Goal: Task Accomplishment & Management: Manage account settings

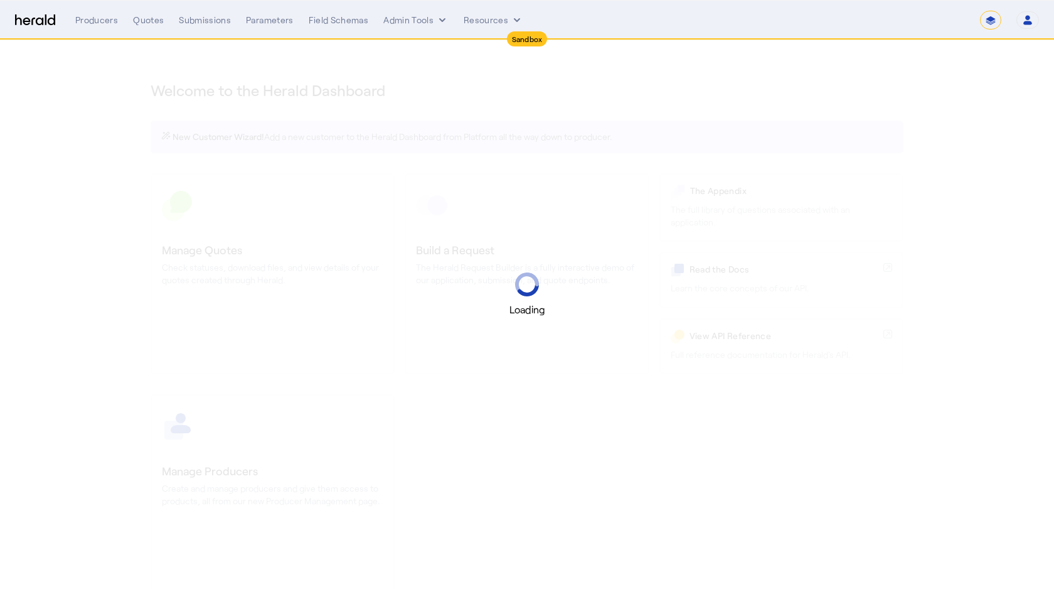
select select "*******"
select select "pfm_2v8p_herald_api"
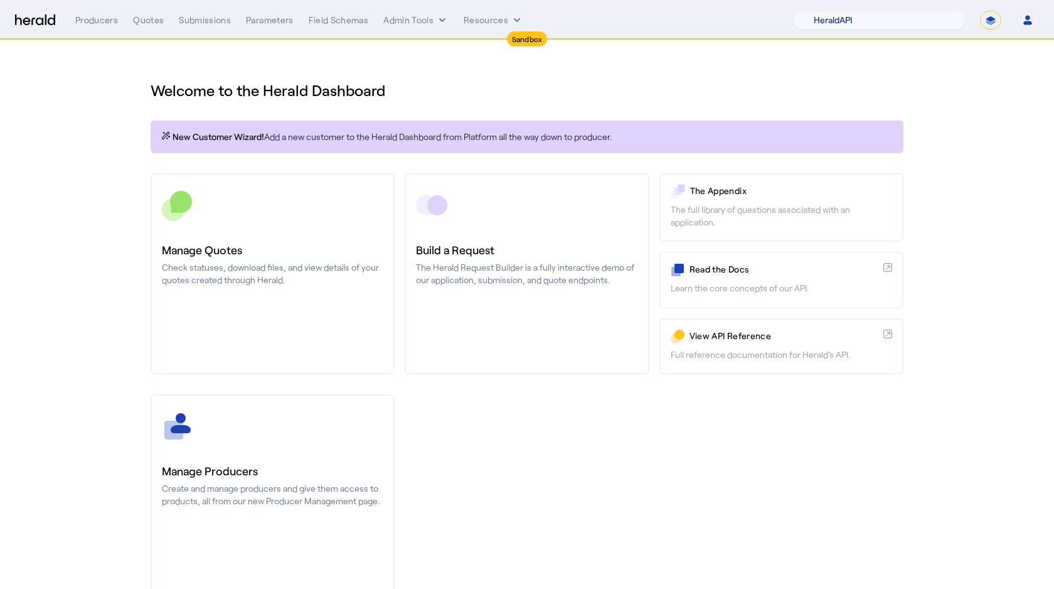
click at [853, 21] on select "1Fort Acrisure Acturis Affinity Advisors Affinity Risk Agentero AmWins Anzen Ao…" at bounding box center [879, 20] width 172 height 19
click at [988, 21] on select "**********" at bounding box center [990, 20] width 21 height 19
select select "**********"
click at [980, 11] on select "**********" at bounding box center [990, 20] width 21 height 19
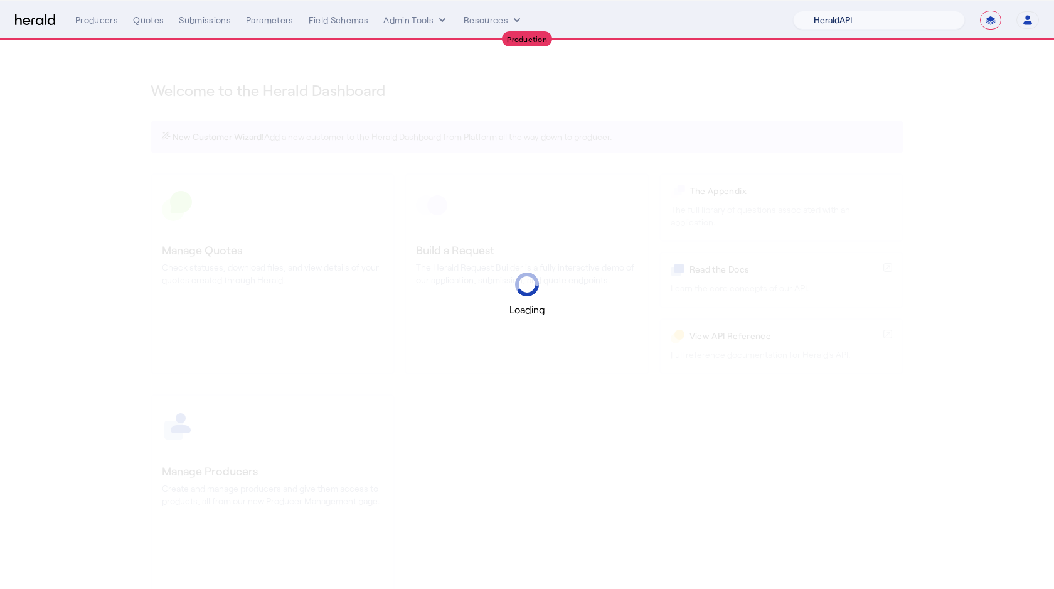
click at [877, 24] on select "1Fort Acrisure Acturis Affinity Advisors Affinity Risk Agentero AmWins Anzen Ao…" at bounding box center [879, 20] width 172 height 19
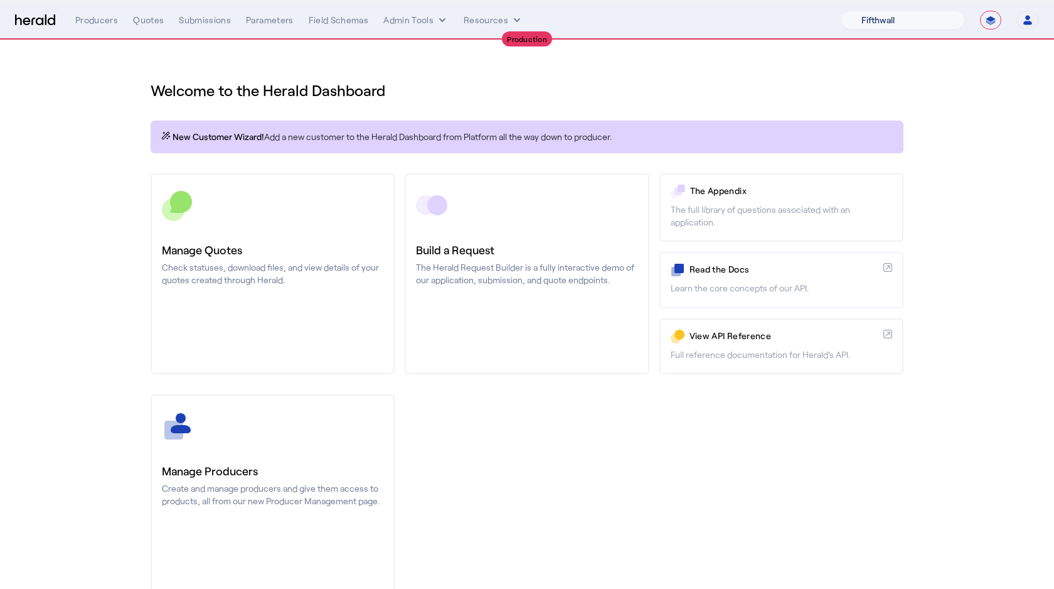
click at [841, 11] on select "1Fort Affinity Risk Billy BindHQ Bunker CRC Campus Coverage Citadel Fifthwall F…" at bounding box center [903, 20] width 124 height 19
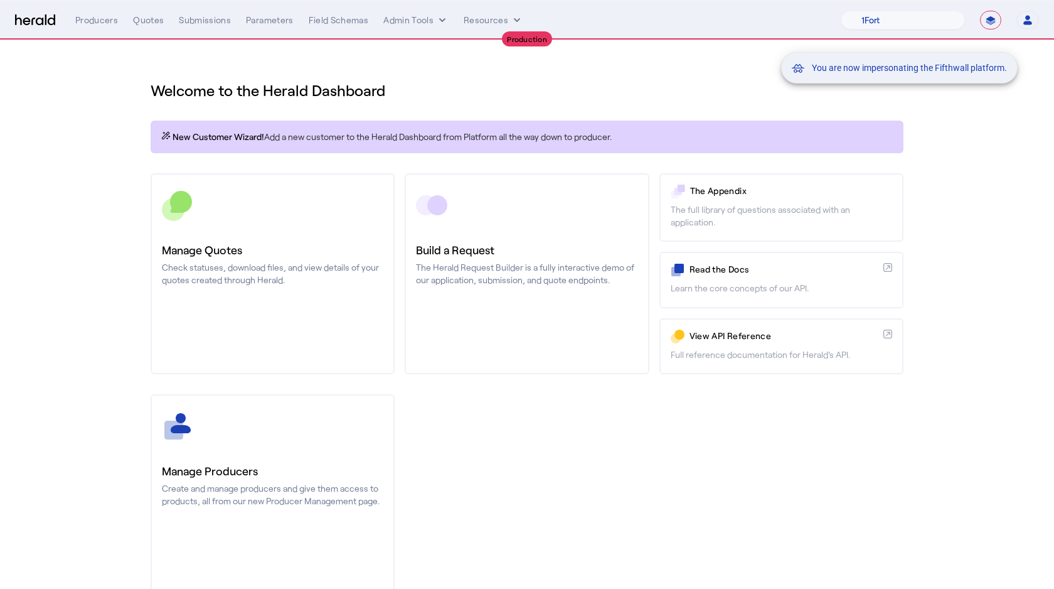
click at [198, 16] on div "You are now impersonating the Fifthwall platform." at bounding box center [527, 294] width 1054 height 589
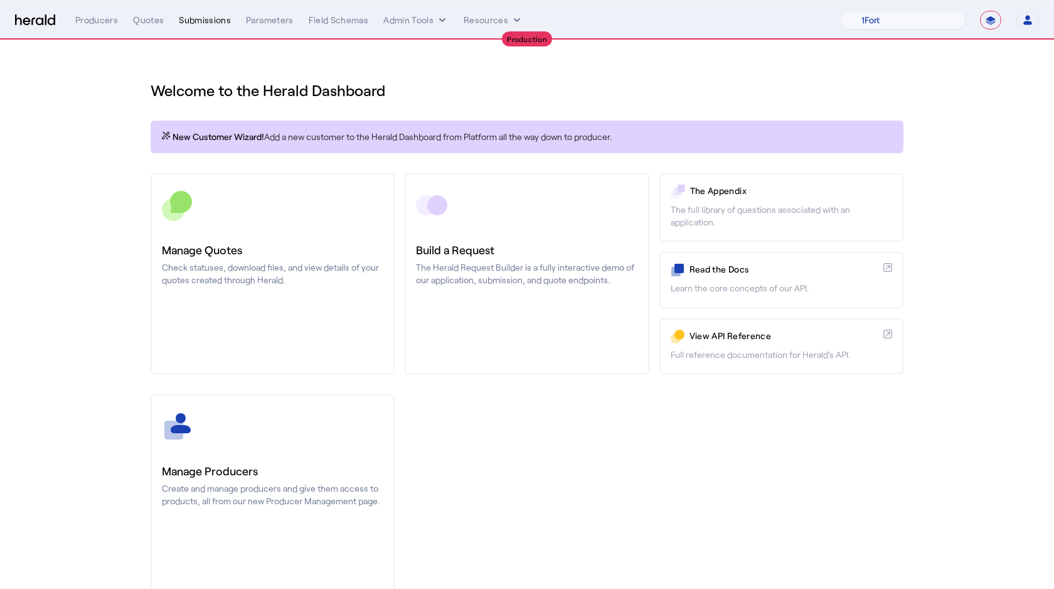
click at [186, 23] on div "Submissions" at bounding box center [205, 20] width 52 height 13
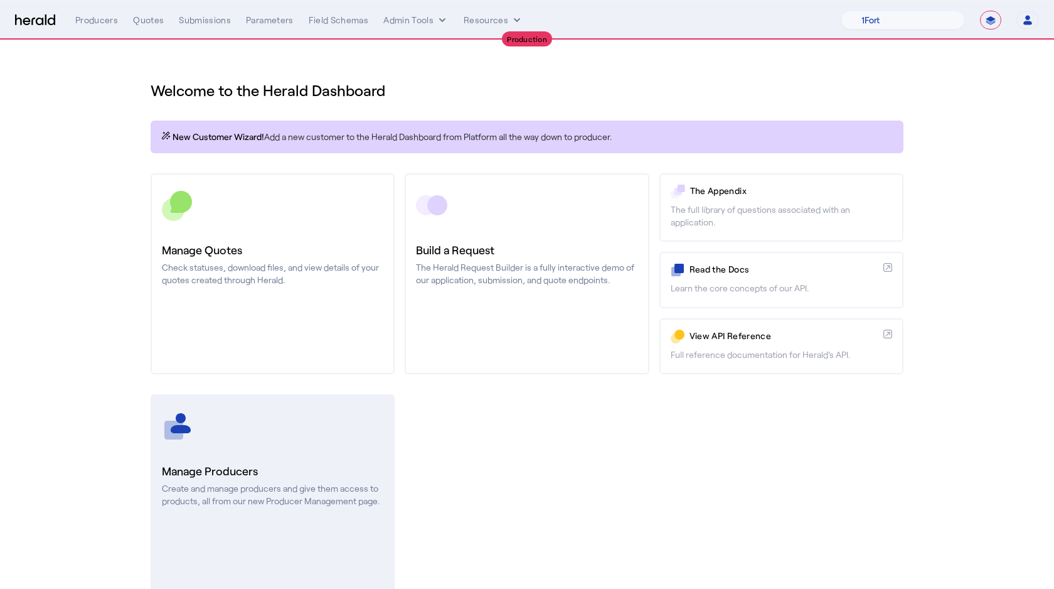
click at [198, 439] on div at bounding box center [272, 425] width 221 height 31
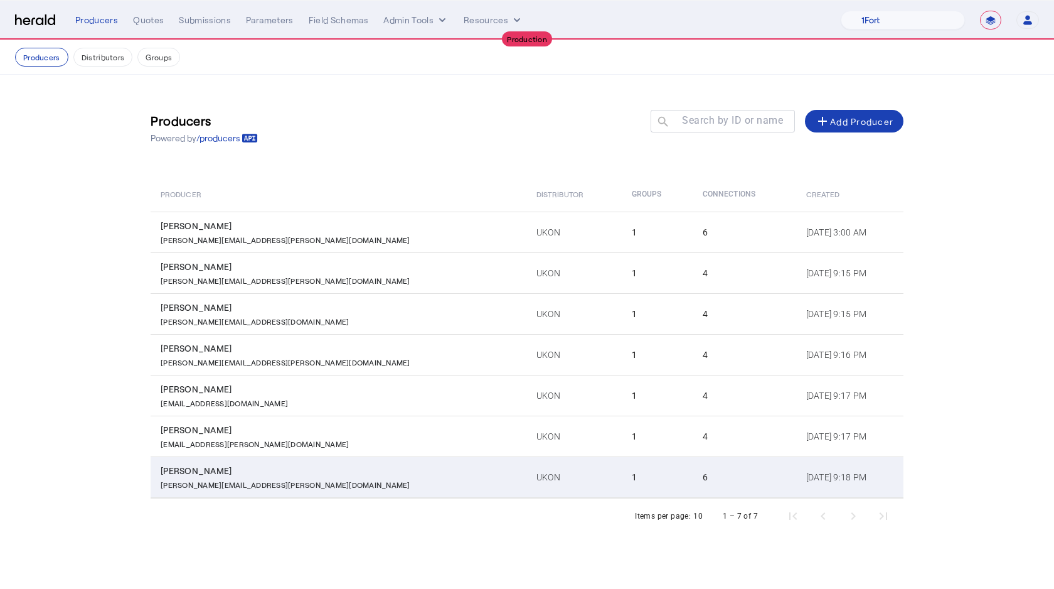
click at [526, 478] on td "UKON" at bounding box center [573, 476] width 95 height 41
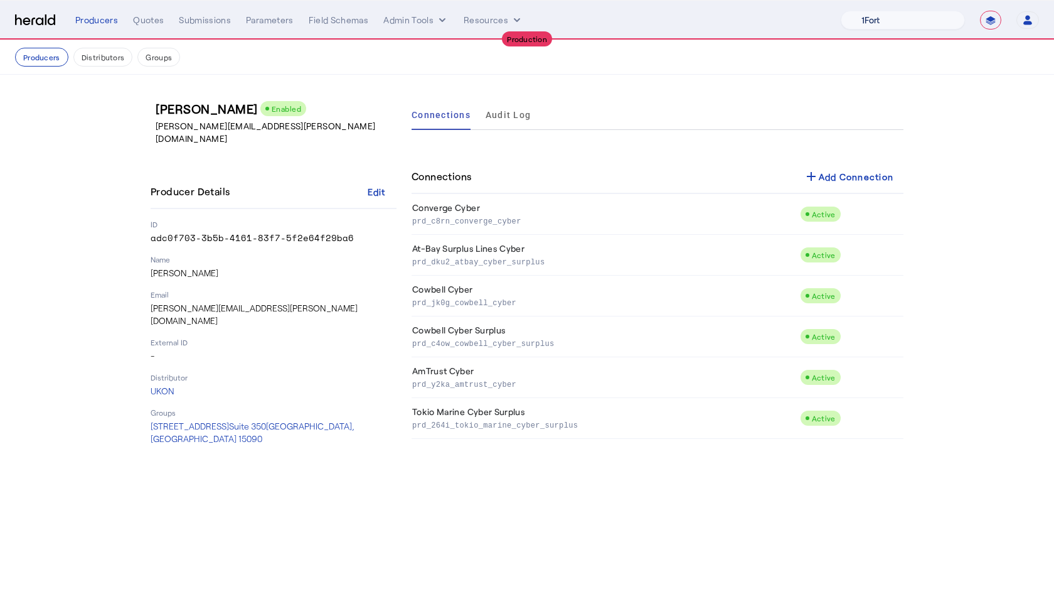
click at [873, 27] on select "1Fort Affinity Risk Billy BindHQ Bunker CRC Campus Coverage Citadel Fifthwall F…" at bounding box center [903, 20] width 124 height 19
click at [364, 176] on span at bounding box center [376, 191] width 40 height 30
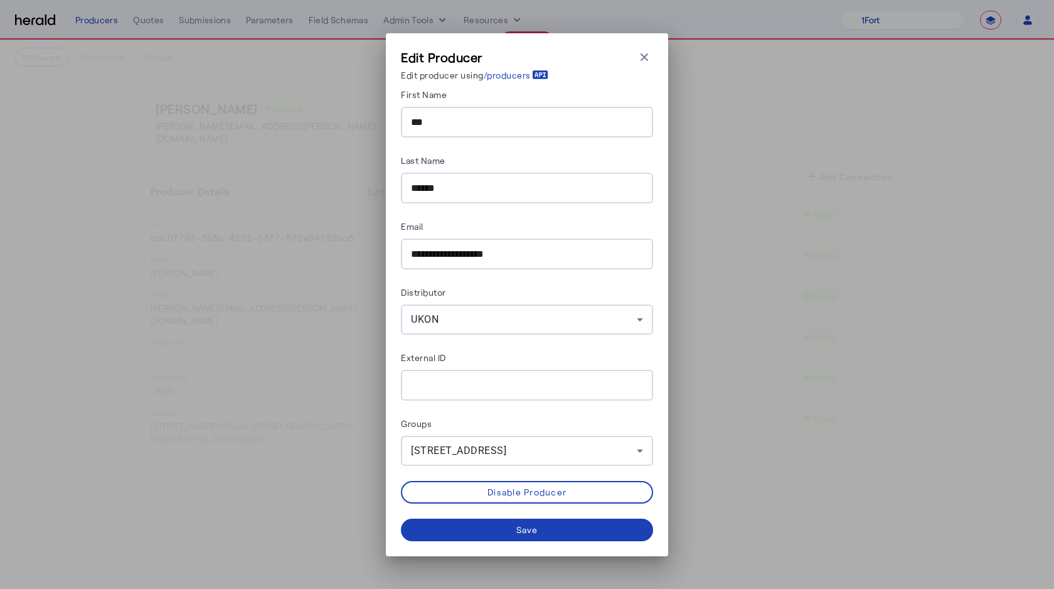
click at [285, 141] on div "**********" at bounding box center [527, 294] width 1054 height 589
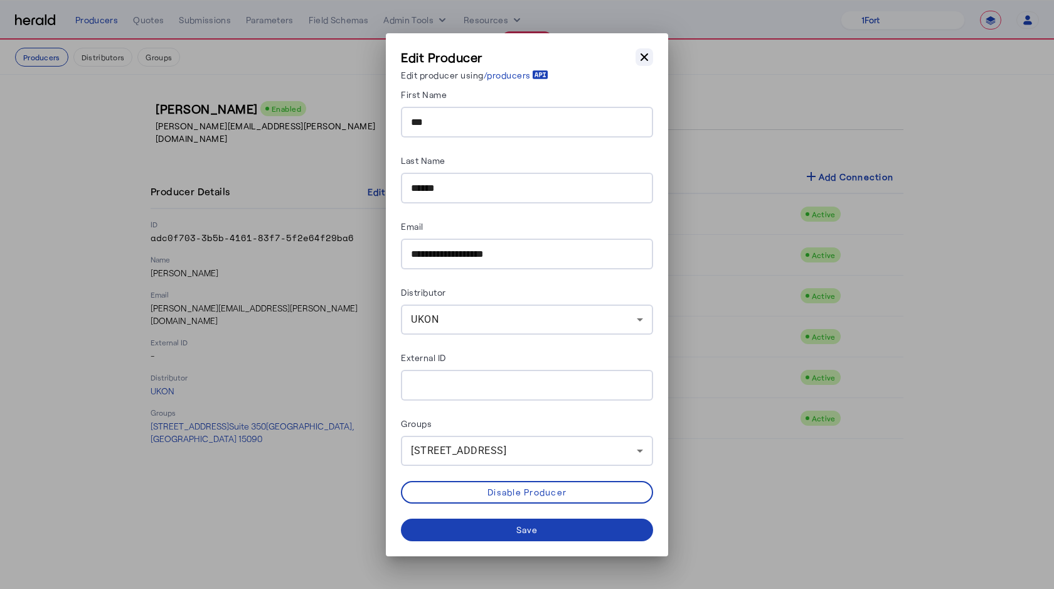
click at [638, 59] on icon "button" at bounding box center [644, 57] width 13 height 13
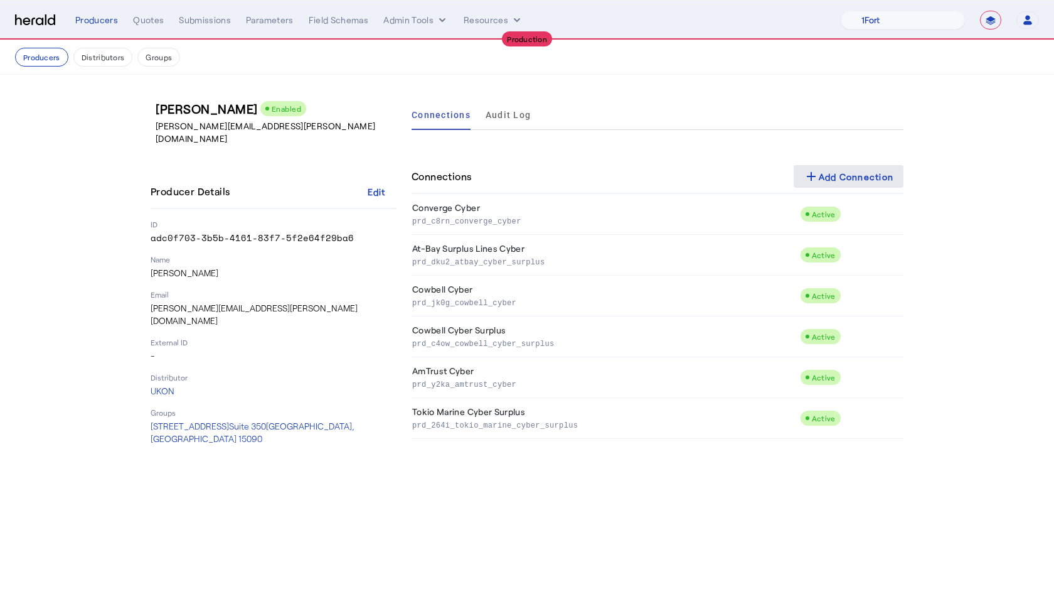
click at [852, 169] on div "add Add Connection" at bounding box center [849, 176] width 90 height 15
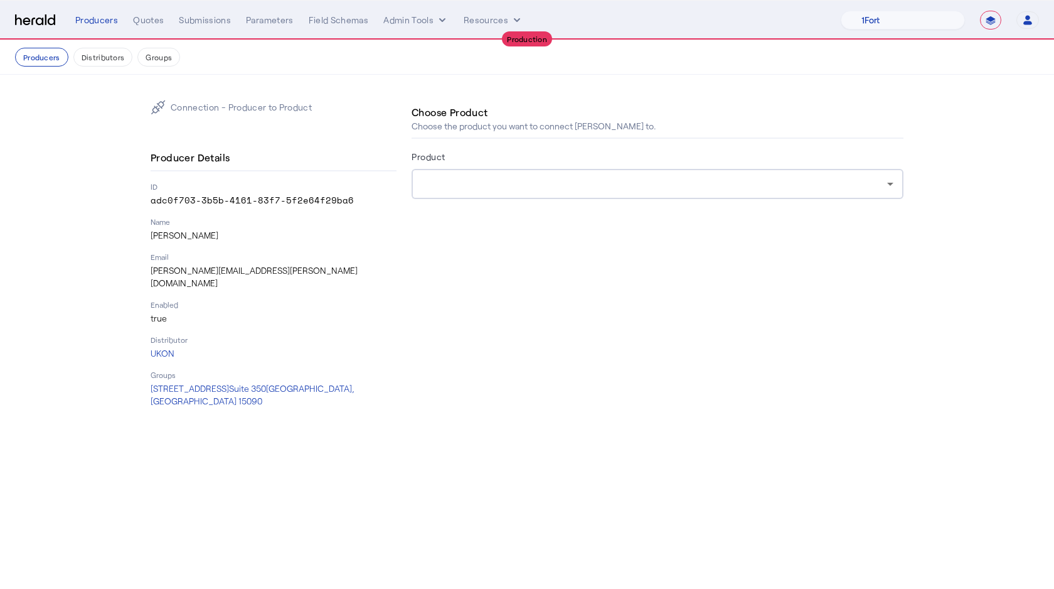
click at [497, 174] on div at bounding box center [658, 184] width 472 height 30
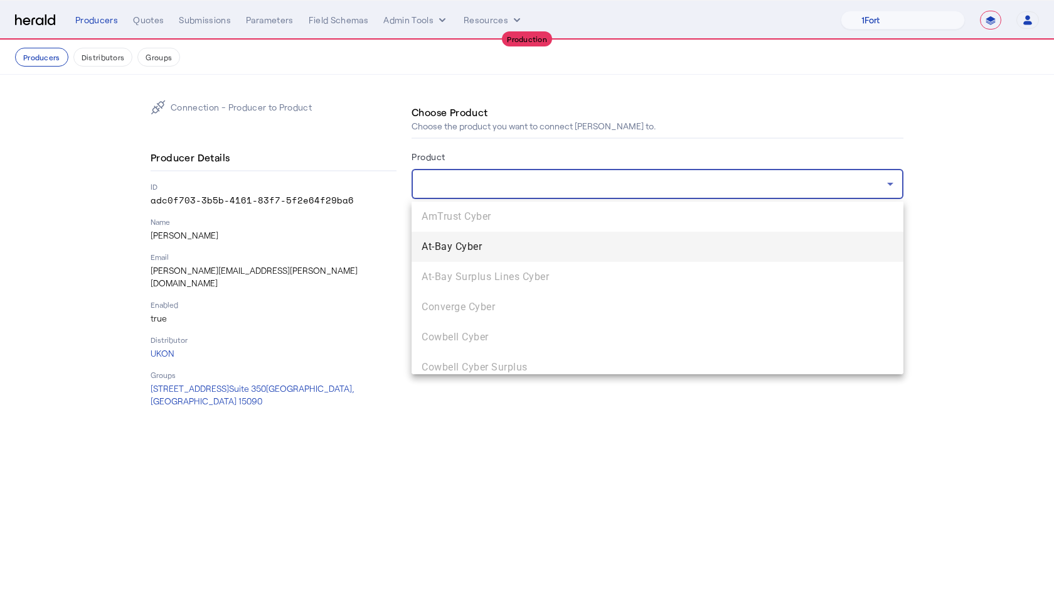
scroll to position [38, 0]
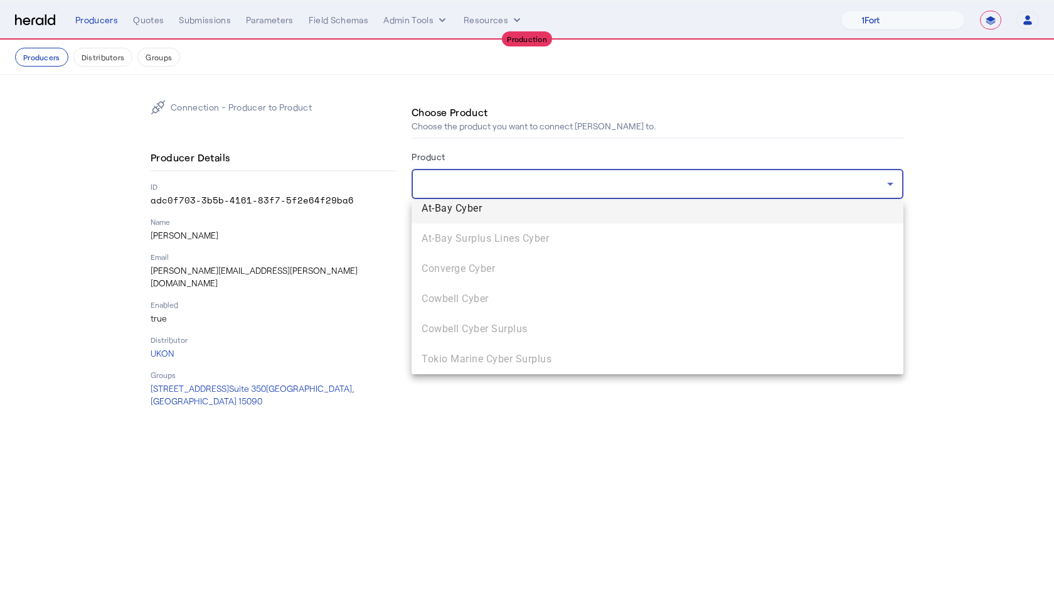
click at [471, 385] on div at bounding box center [527, 294] width 1054 height 589
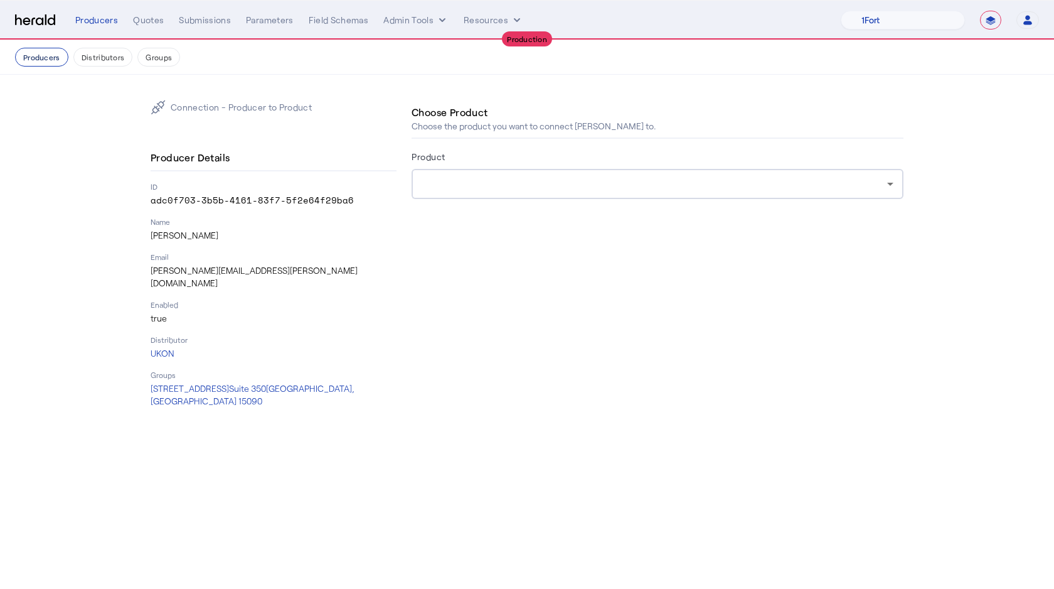
click at [45, 59] on button "Producers" at bounding box center [41, 57] width 53 height 19
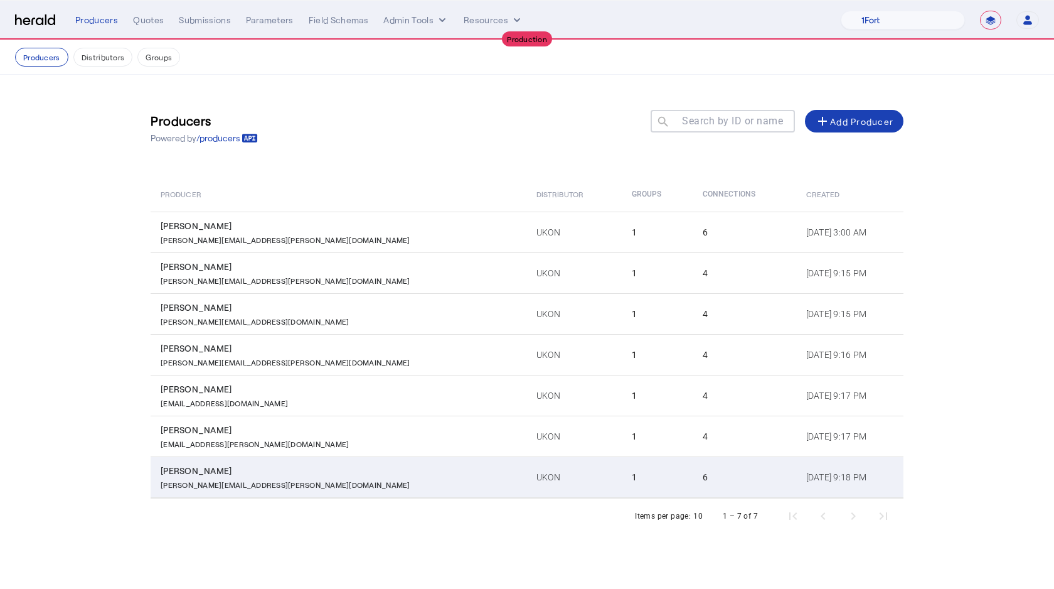
click at [264, 476] on div "Kim Duprey" at bounding box center [341, 470] width 361 height 13
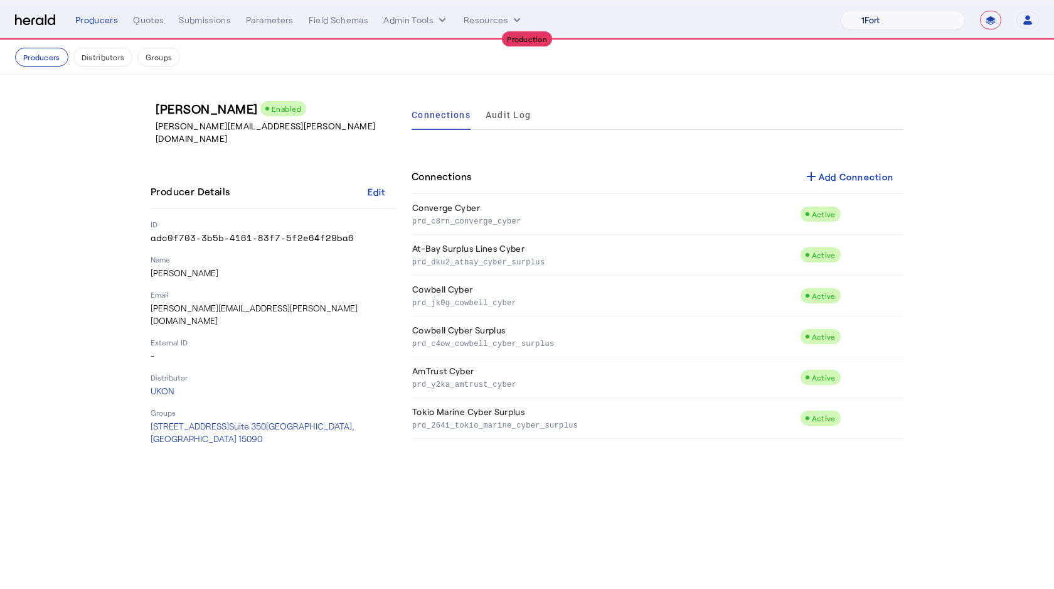
click at [895, 21] on select "1Fort Affinity Risk Billy BindHQ Bunker CRC Campus Coverage Citadel Fifthwall F…" at bounding box center [903, 20] width 124 height 19
select select "pfm_15um_isu_massie"
click at [841, 11] on select "1Fort Affinity Risk Billy BindHQ Bunker CRC Campus Coverage Citadel Fifthwall F…" at bounding box center [903, 20] width 124 height 19
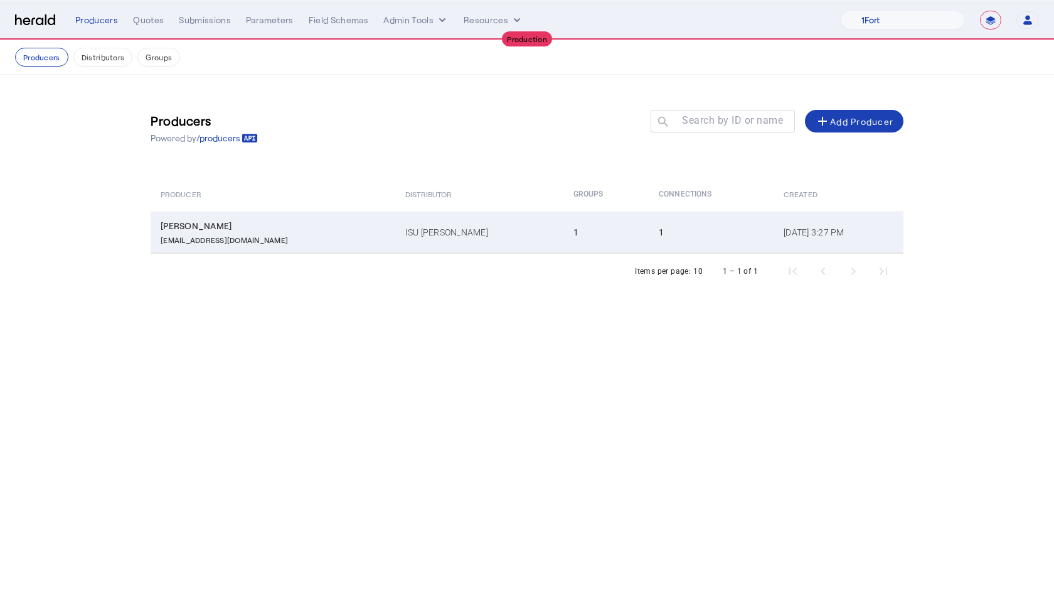
click at [274, 225] on div "Charlie Massie" at bounding box center [276, 226] width 230 height 13
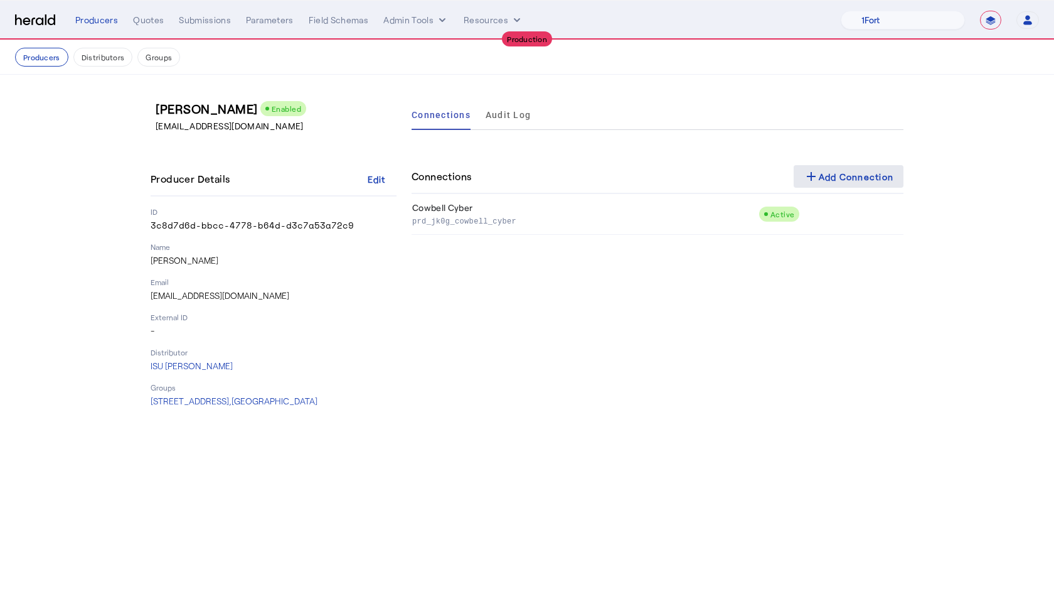
click at [857, 169] on div "add Add Connection" at bounding box center [849, 176] width 90 height 15
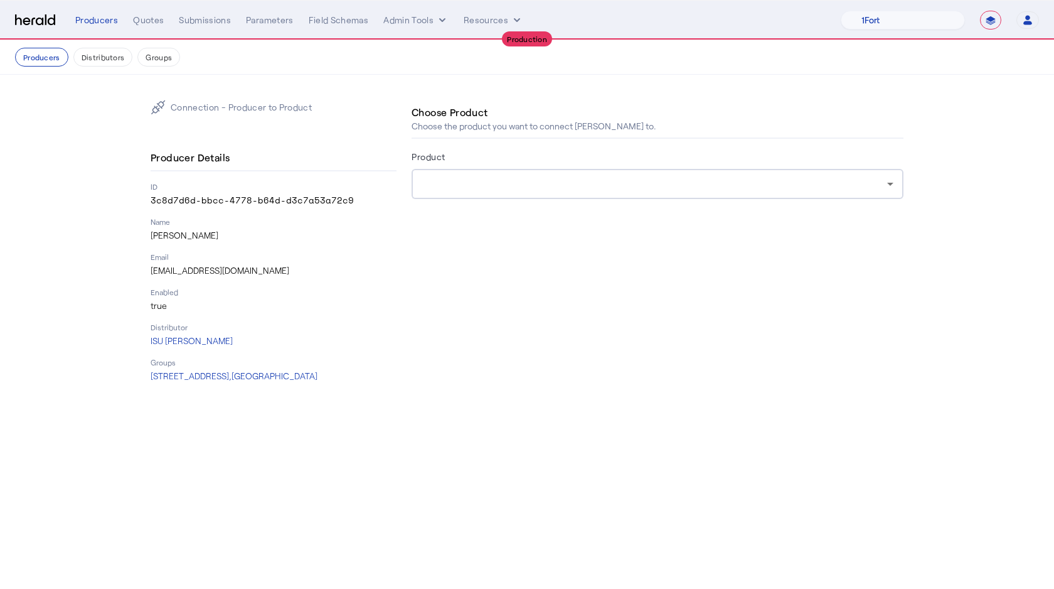
click at [450, 157] on div "Product" at bounding box center [658, 159] width 492 height 20
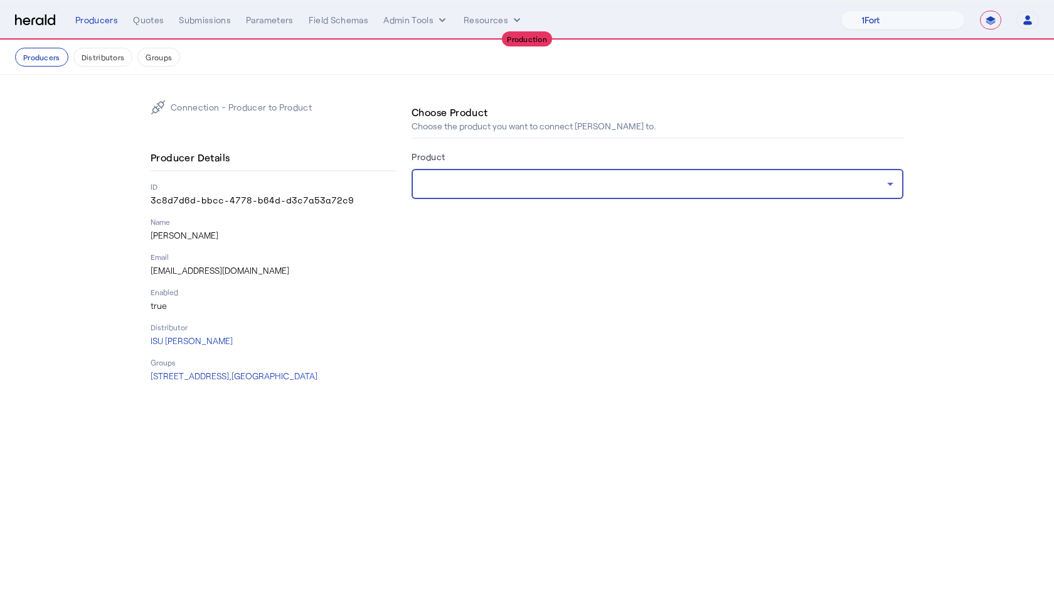
click at [451, 179] on div at bounding box center [655, 183] width 466 height 15
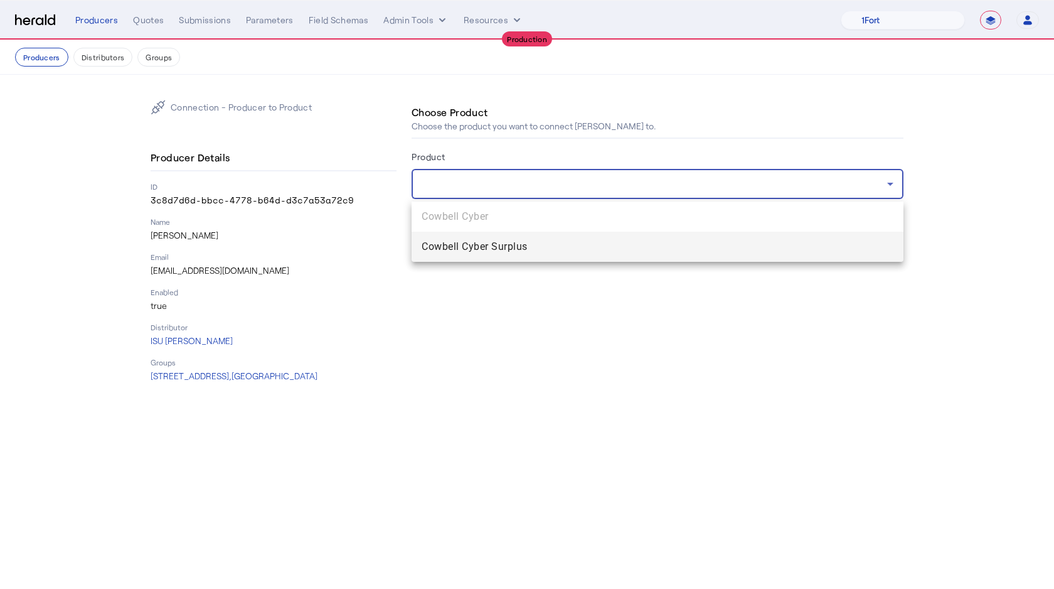
click at [456, 181] on div at bounding box center [527, 294] width 1054 height 589
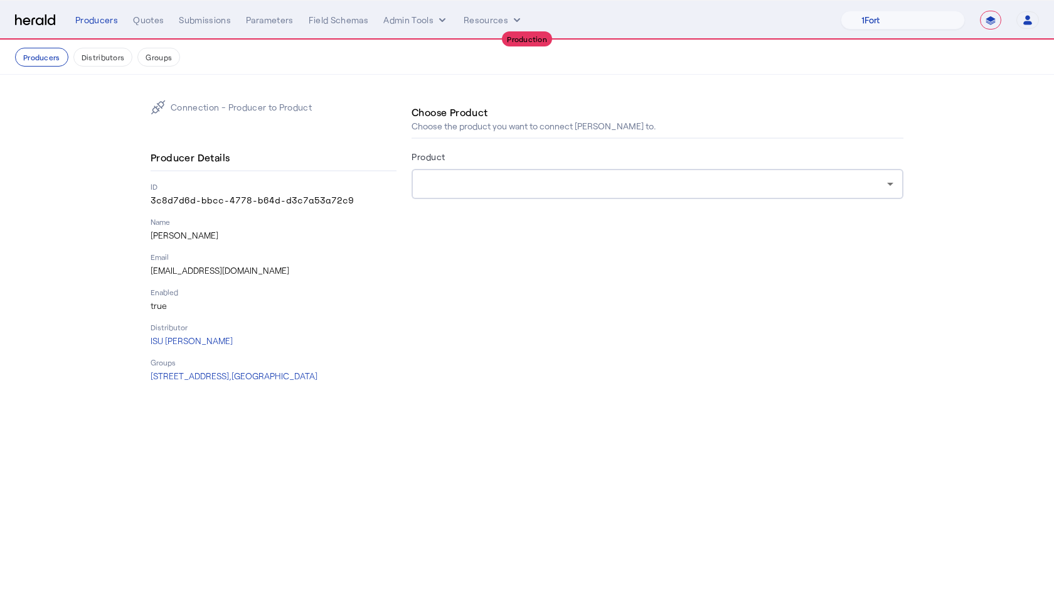
click at [311, 130] on div "Connection - Producer to Product Producer Details ID 3c8d7d6d-bbcc-4778-b64d-d3…" at bounding box center [274, 241] width 246 height 282
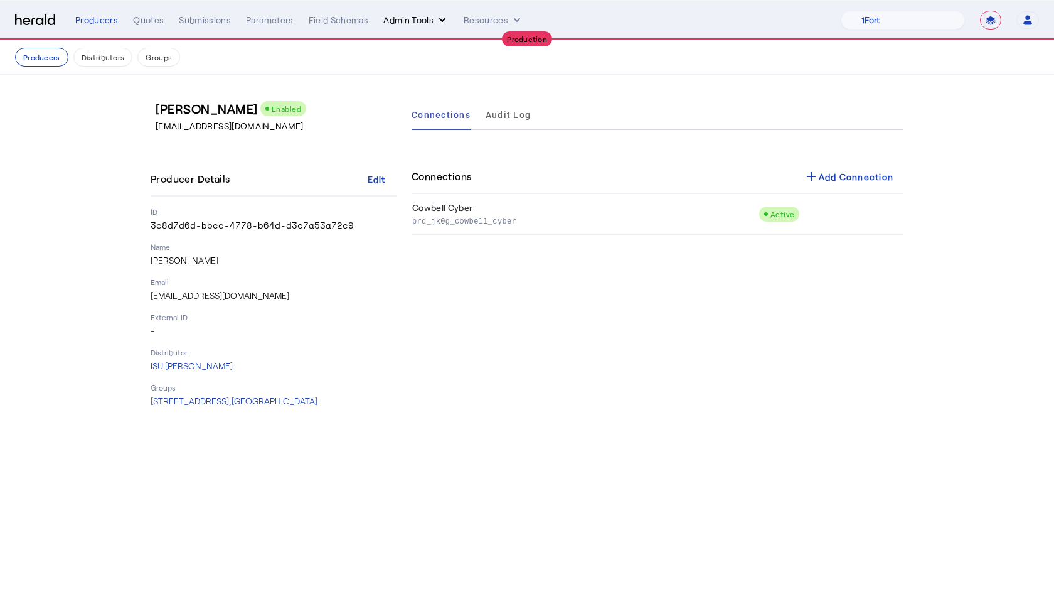
click at [405, 26] on button "Admin Tools" at bounding box center [415, 20] width 65 height 13
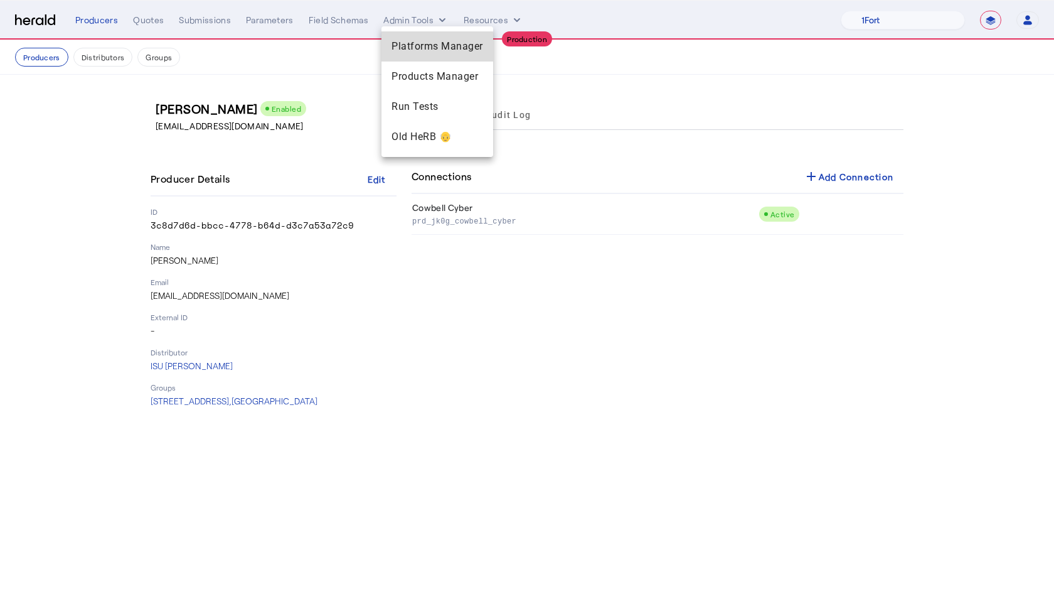
click at [421, 56] on div "Platforms Manager" at bounding box center [438, 46] width 112 height 30
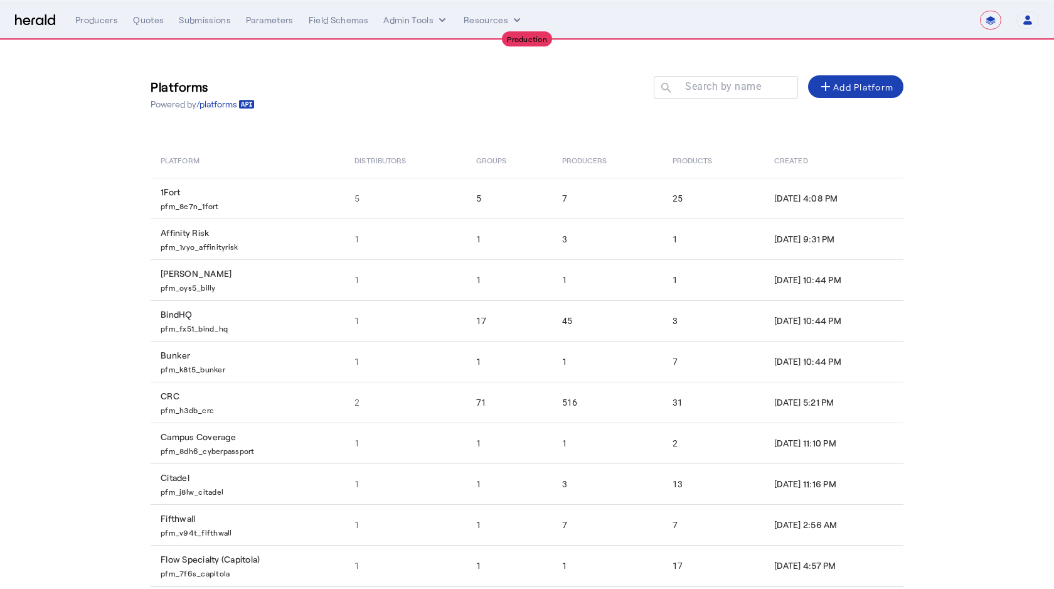
click at [703, 87] on mat-label "Search by name" at bounding box center [723, 86] width 76 height 12
click at [703, 87] on input "Search by name" at bounding box center [731, 86] width 113 height 15
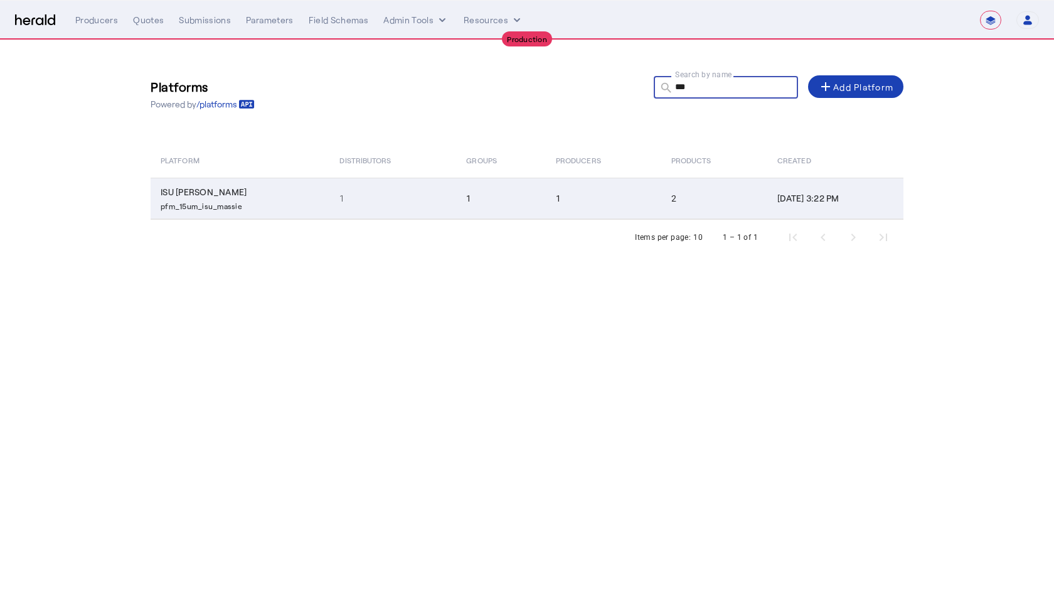
type input "***"
click at [373, 188] on td "1" at bounding box center [392, 198] width 127 height 41
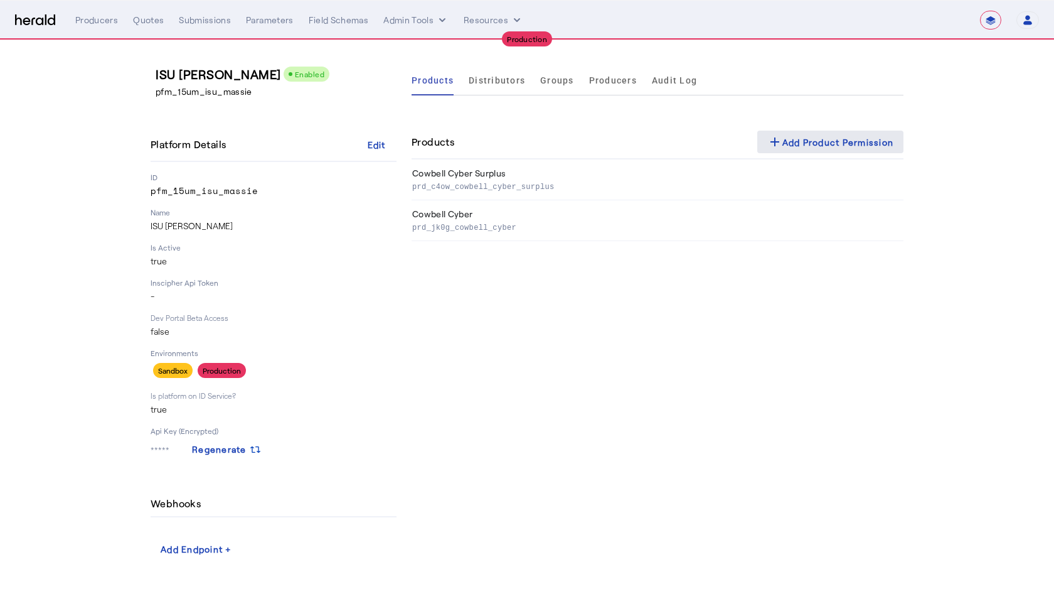
click at [849, 142] on div "add Add Product Permission" at bounding box center [830, 141] width 127 height 15
select select "pfm_15um_isu_massie"
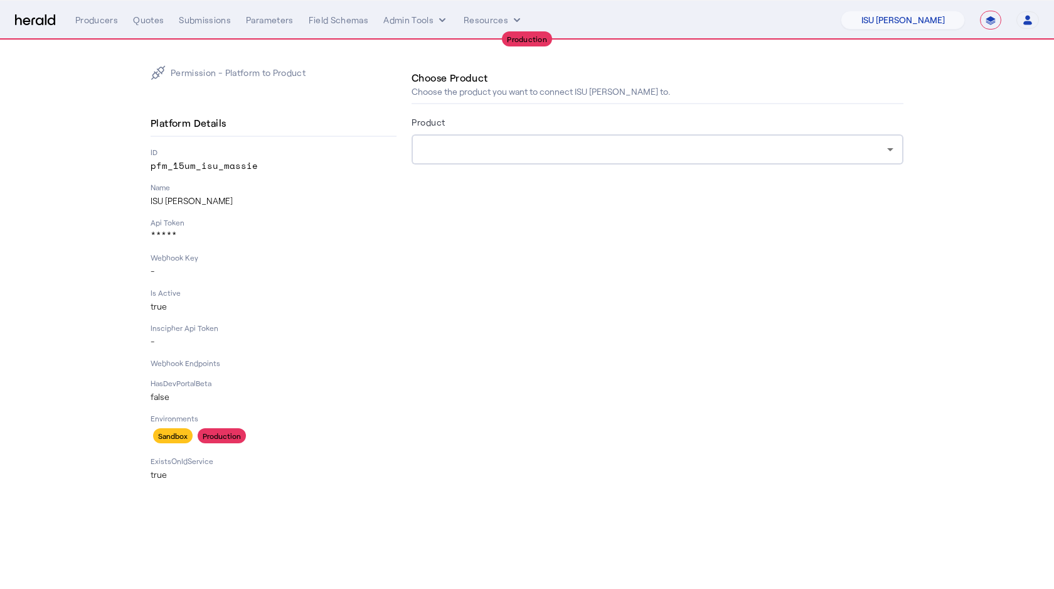
click at [472, 159] on div at bounding box center [658, 149] width 472 height 30
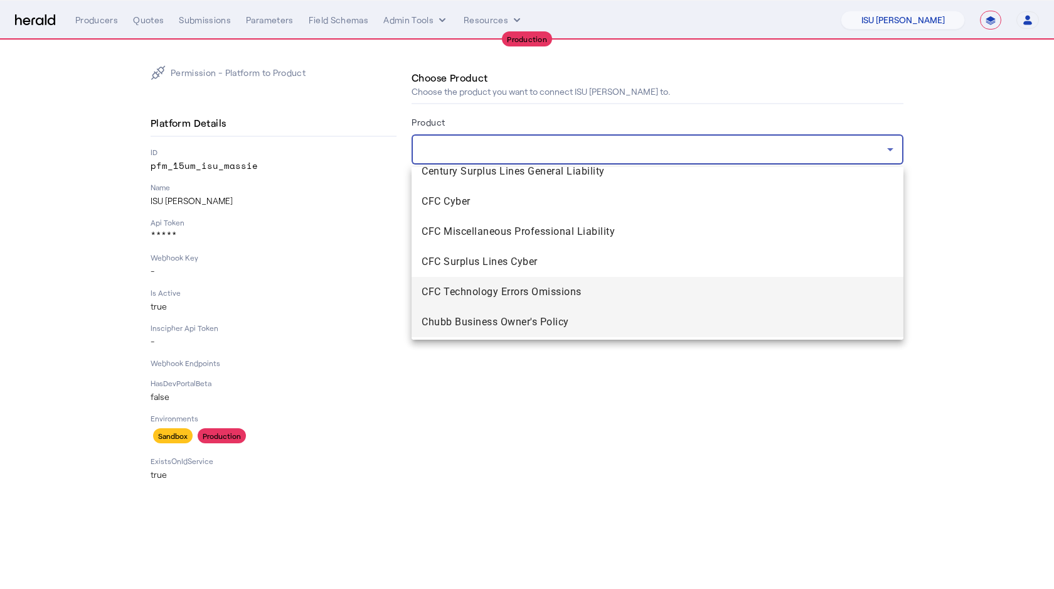
scroll to position [554, 0]
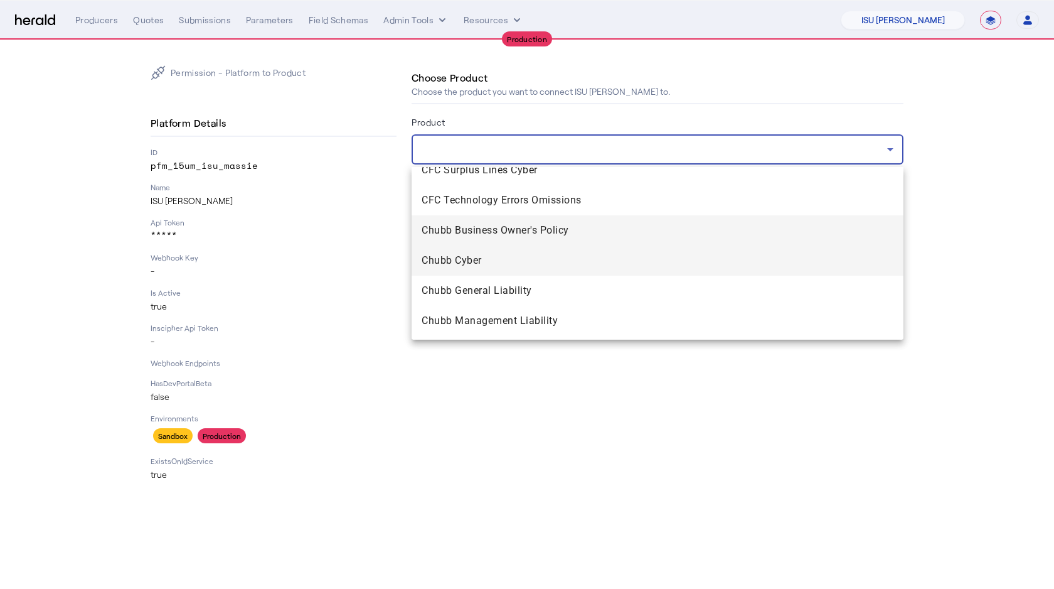
click at [482, 260] on span "Chubb Cyber" at bounding box center [658, 260] width 472 height 15
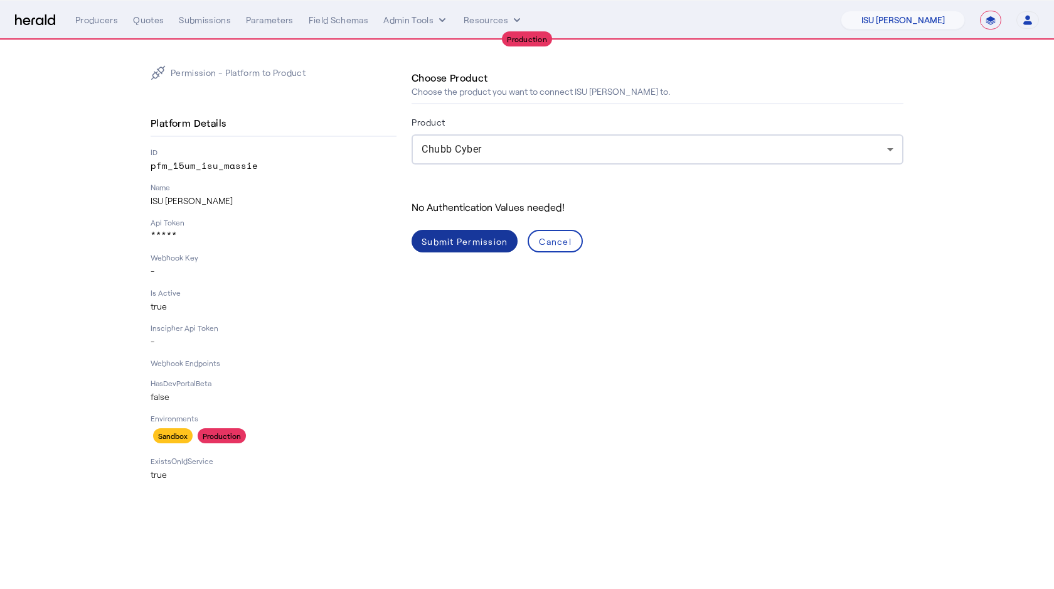
click at [476, 238] on div "Submit Permission" at bounding box center [465, 241] width 86 height 13
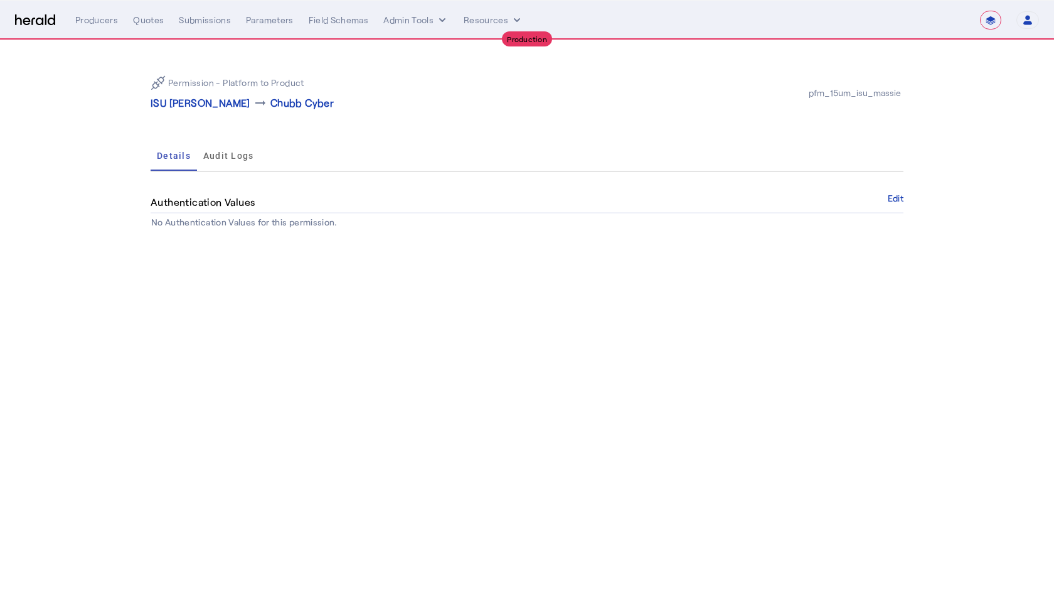
click at [291, 322] on body "**********" at bounding box center [527, 294] width 1054 height 589
click at [179, 94] on div "Permission - Platform to Product ISU Massie arrow_right_alt Chubb Cyber" at bounding box center [339, 92] width 376 height 35
click at [183, 100] on p "ISU [PERSON_NAME]" at bounding box center [201, 102] width 100 height 15
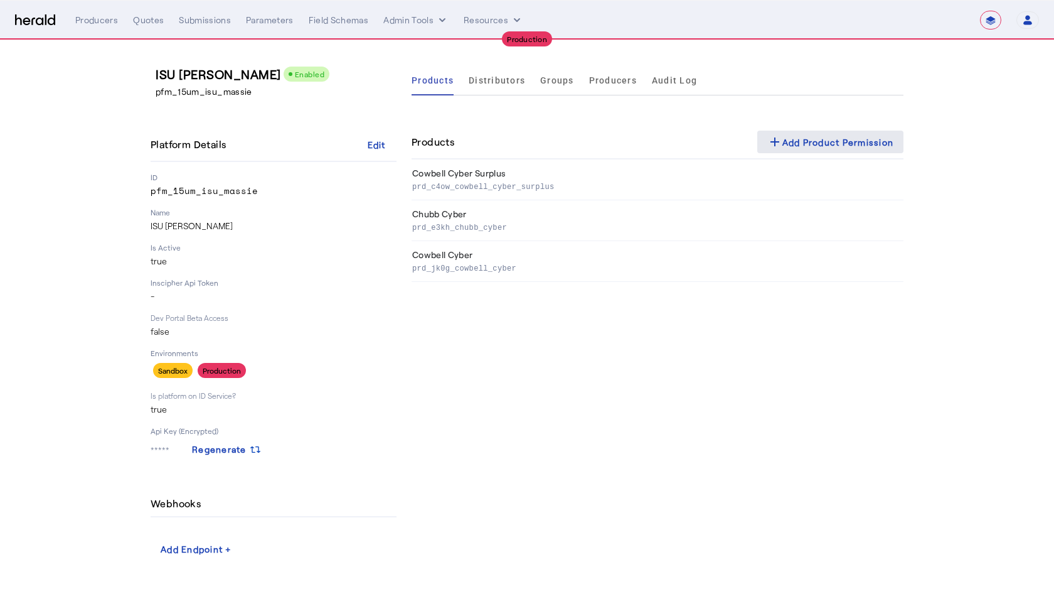
click at [823, 137] on div "add Add Product Permission" at bounding box center [830, 141] width 127 height 15
select select "pfm_15um_isu_massie"
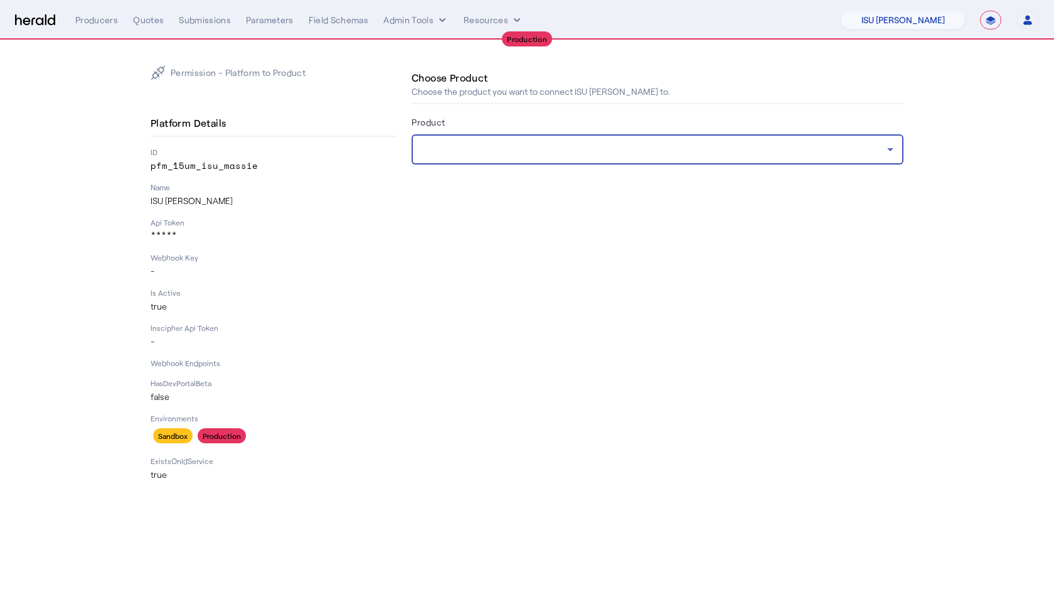
click at [860, 146] on div at bounding box center [655, 149] width 466 height 15
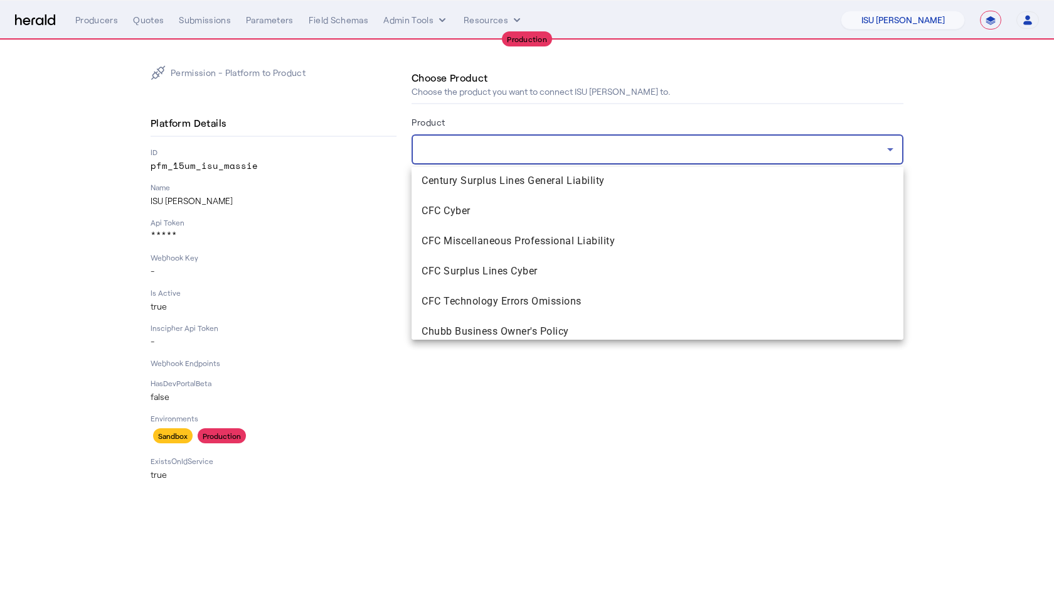
scroll to position [441, 0]
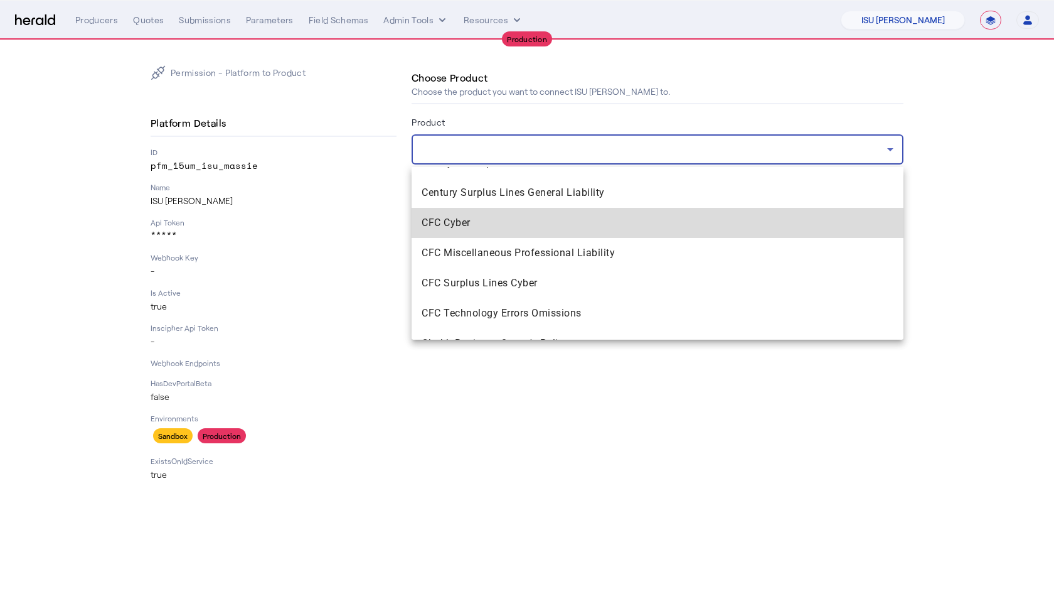
click at [479, 228] on span "CFC Cyber" at bounding box center [658, 222] width 472 height 15
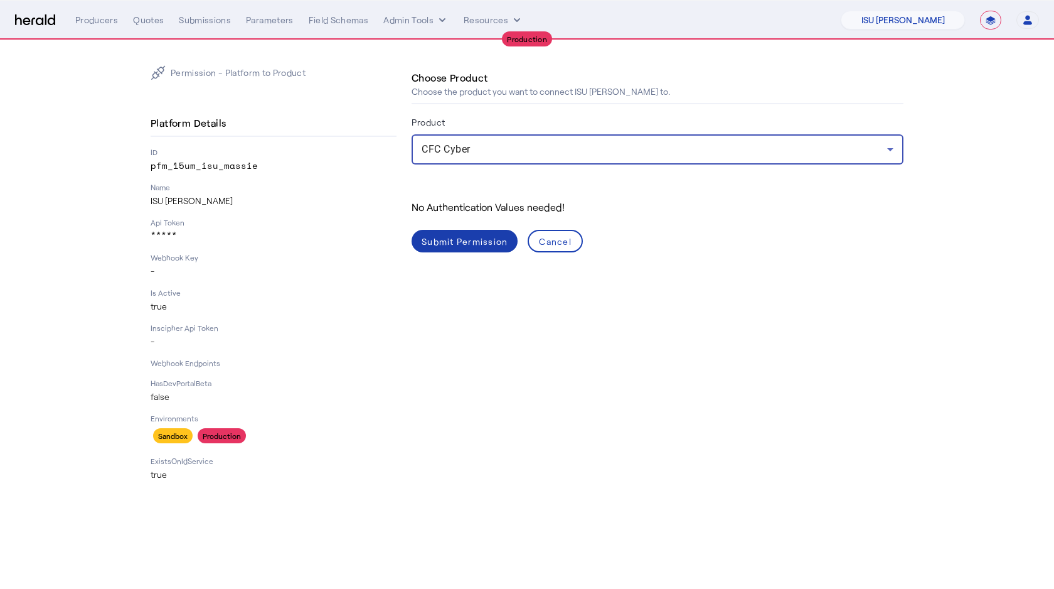
click at [450, 235] on div "Submit Permission" at bounding box center [465, 241] width 86 height 13
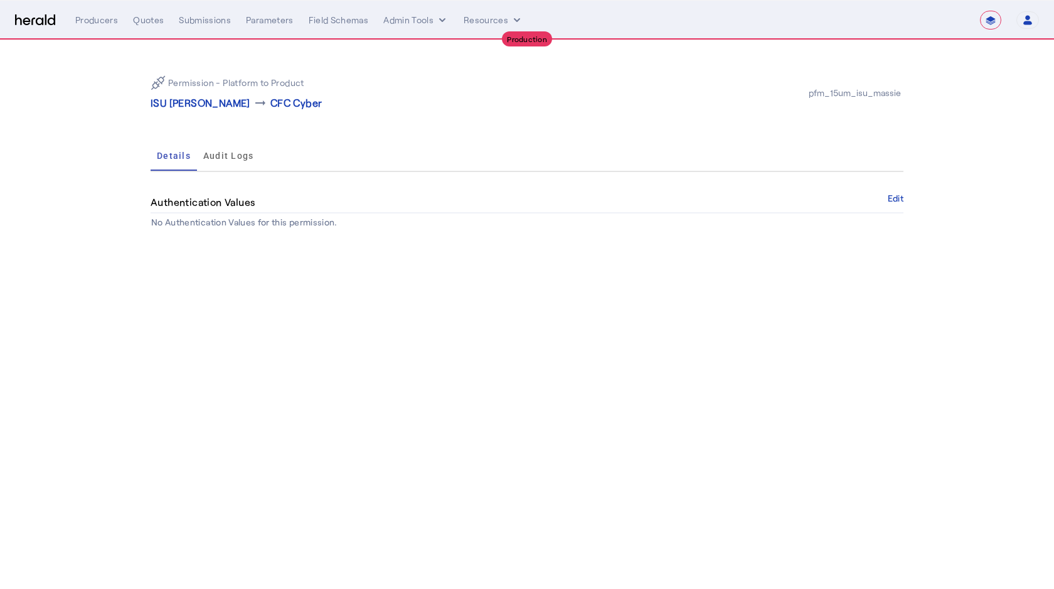
click at [220, 103] on div "ISU Massie arrow_right_alt CFC Cyber" at bounding box center [236, 102] width 171 height 15
click at [169, 104] on p "ISU [PERSON_NAME]" at bounding box center [201, 102] width 100 height 15
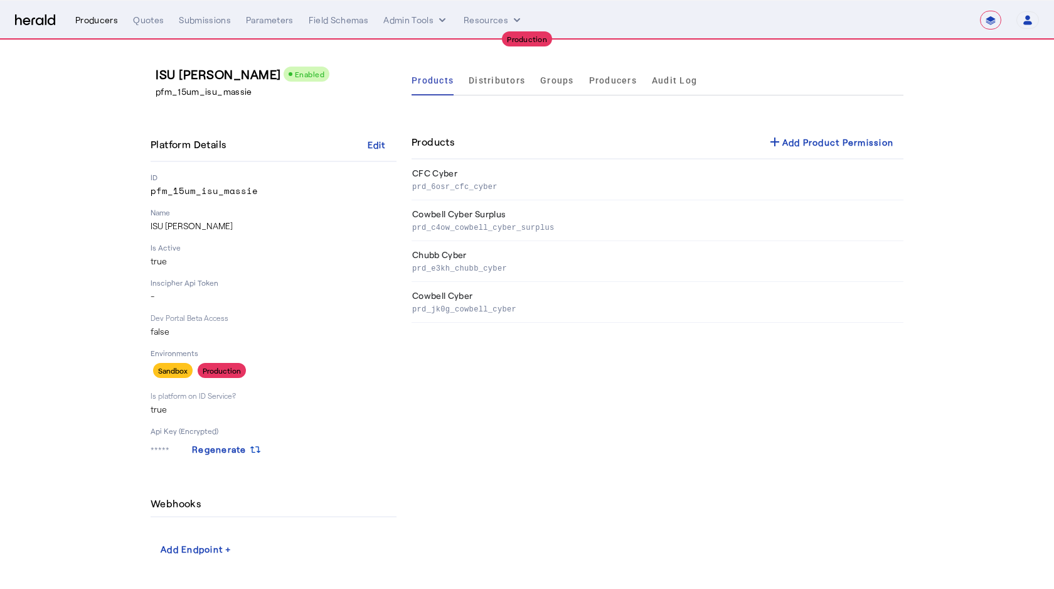
click at [85, 23] on div "Producers" at bounding box center [96, 20] width 43 height 13
select select "pfm_15um_isu_massie"
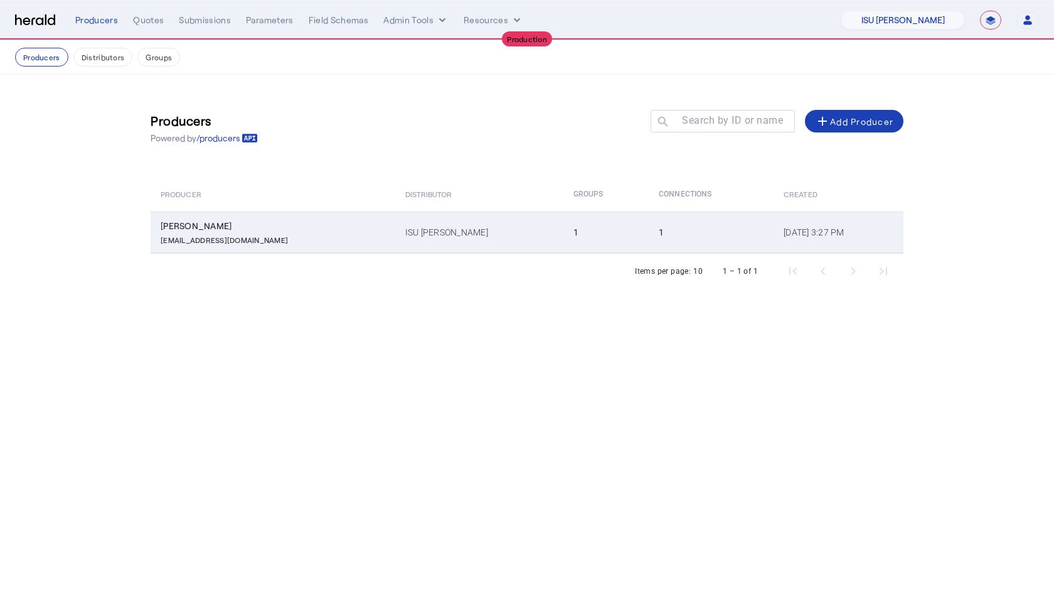
click at [252, 225] on div "Charlie Massie" at bounding box center [276, 226] width 230 height 13
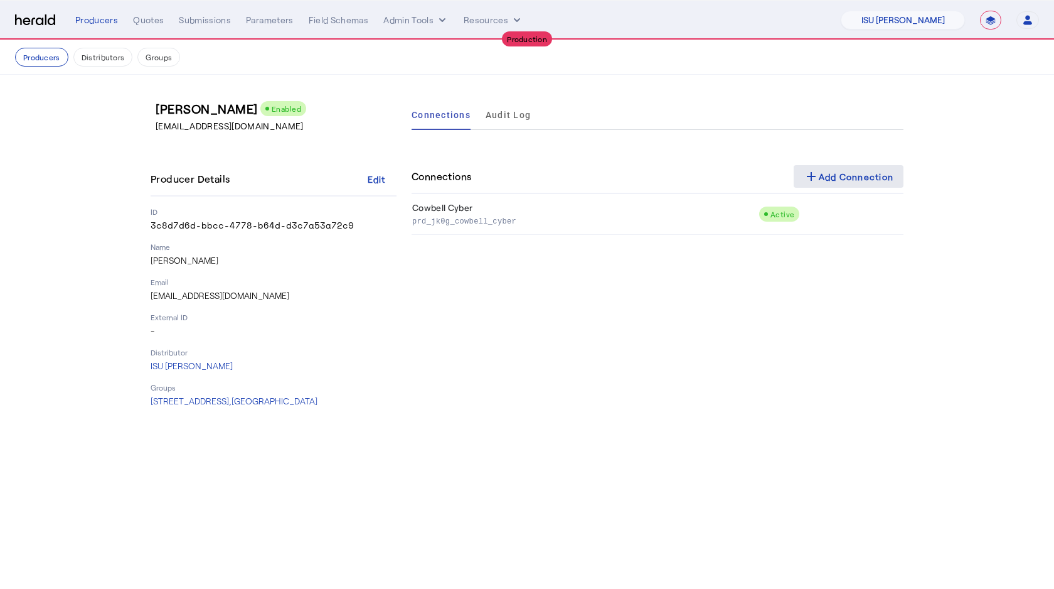
click at [856, 178] on div "add Add Connection" at bounding box center [849, 176] width 90 height 15
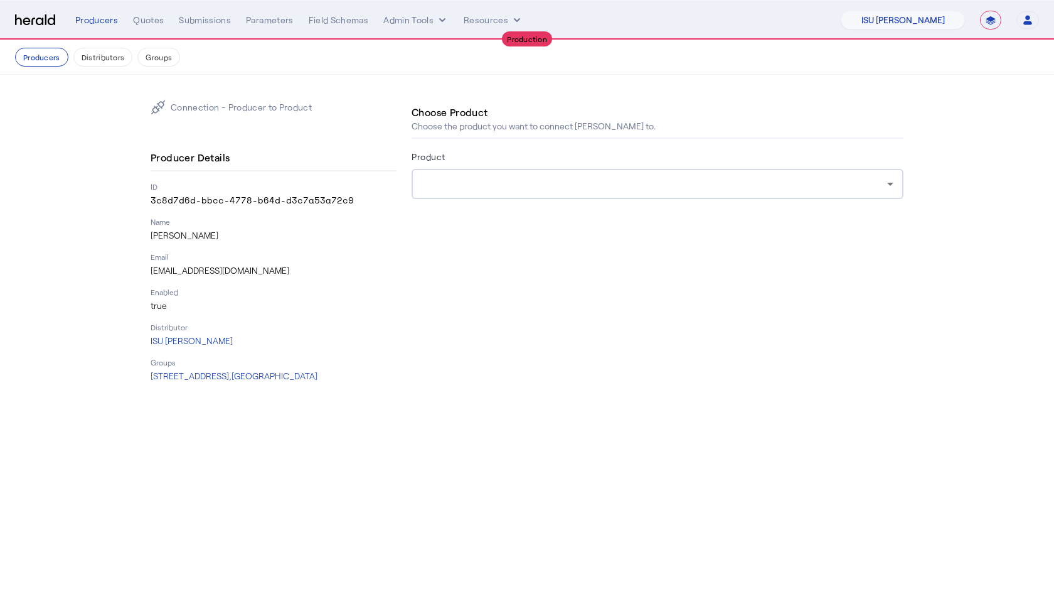
click at [508, 170] on div at bounding box center [658, 184] width 472 height 30
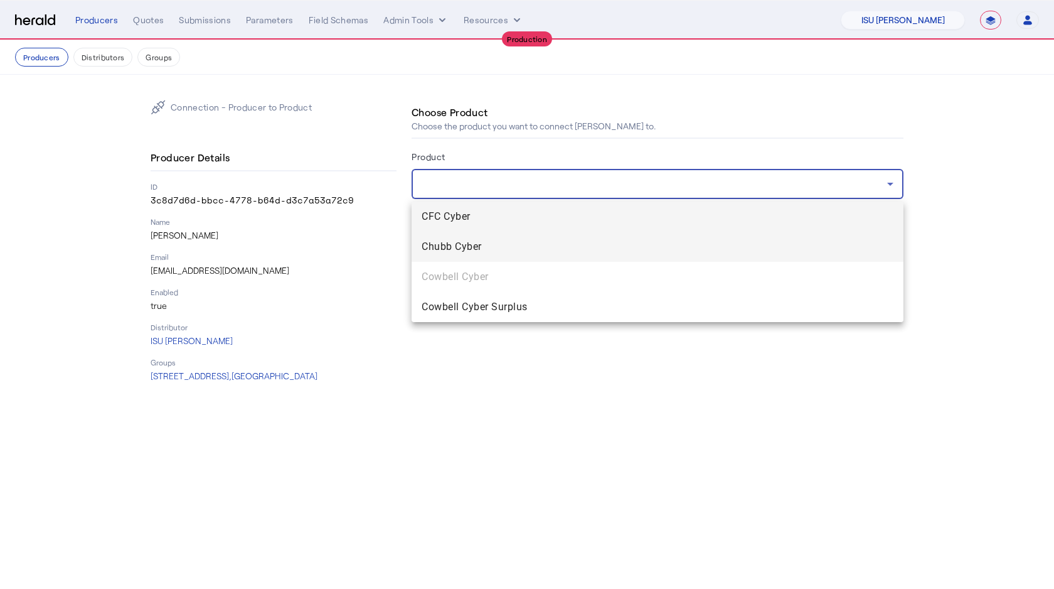
click at [472, 237] on mat-option "Chubb Cyber" at bounding box center [658, 247] width 492 height 30
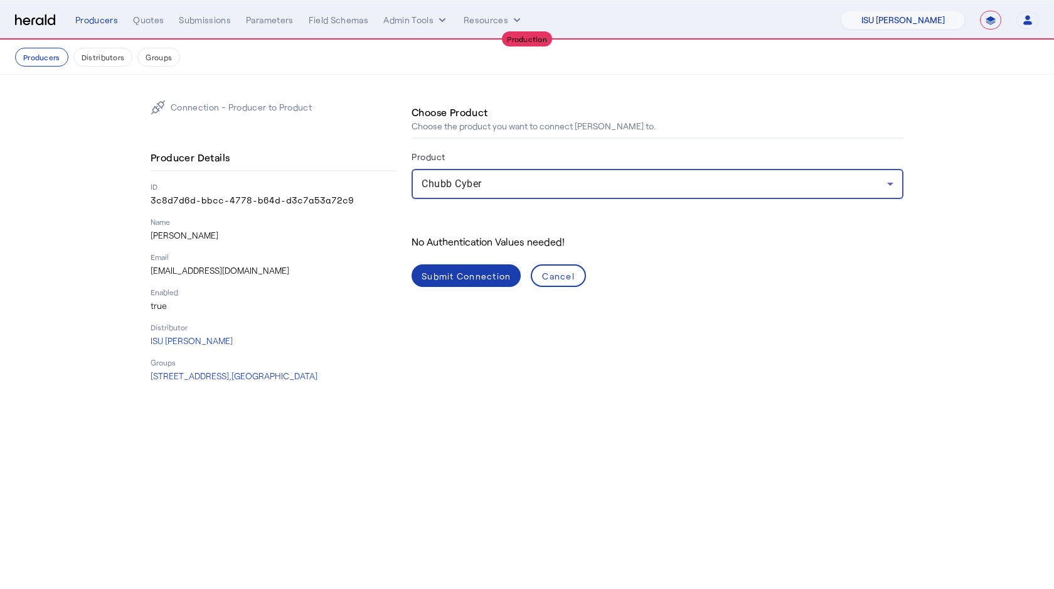
click at [453, 281] on div "Submit Connection" at bounding box center [466, 275] width 89 height 13
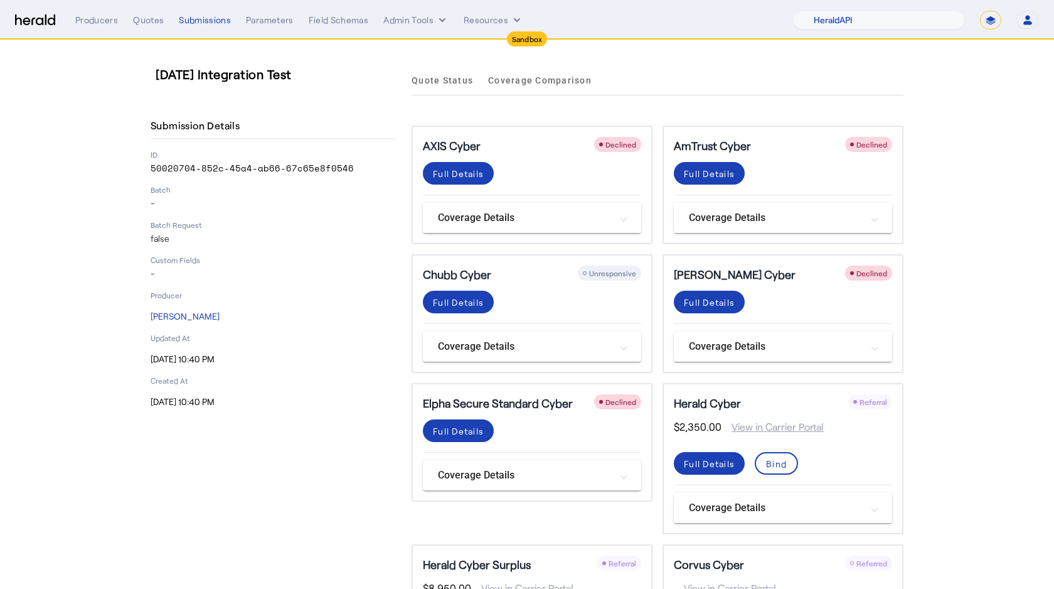
select select "pfm_2v8p_herald_api"
select select "*******"
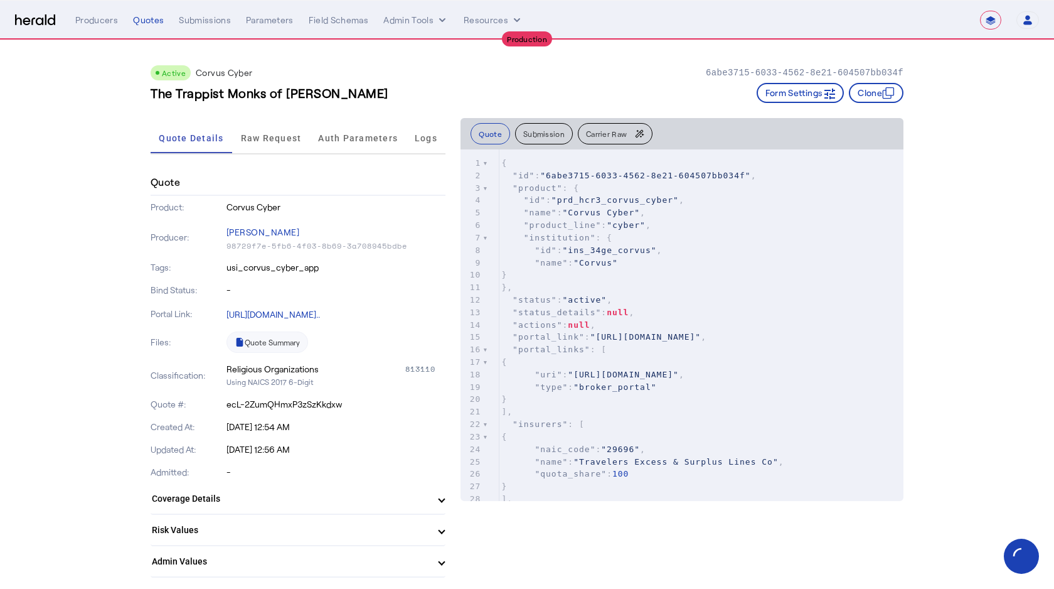
select select "**********"
click at [902, 24] on div "Producers Quotes Submissions Parameters Field Schemas Admin Tools Resources" at bounding box center [527, 20] width 905 height 13
click at [188, 16] on div "Submissions" at bounding box center [205, 20] width 52 height 13
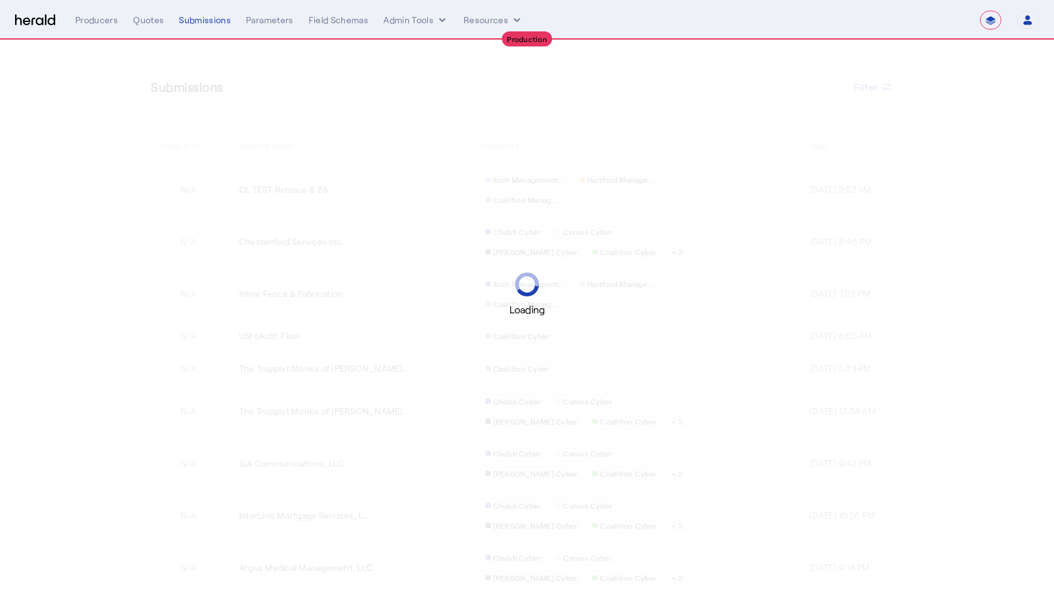
select select "**********"
click at [991, 25] on select "**********" at bounding box center [990, 20] width 21 height 19
select select "pfm_26eq_USI"
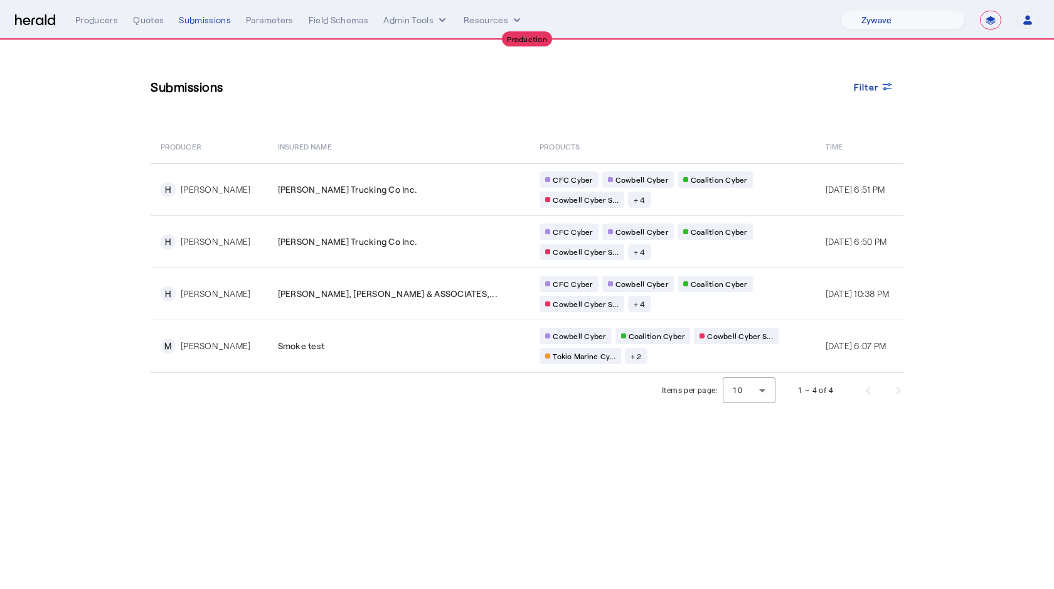
select select "pfm_r9a7_zywave"
select select "**********"
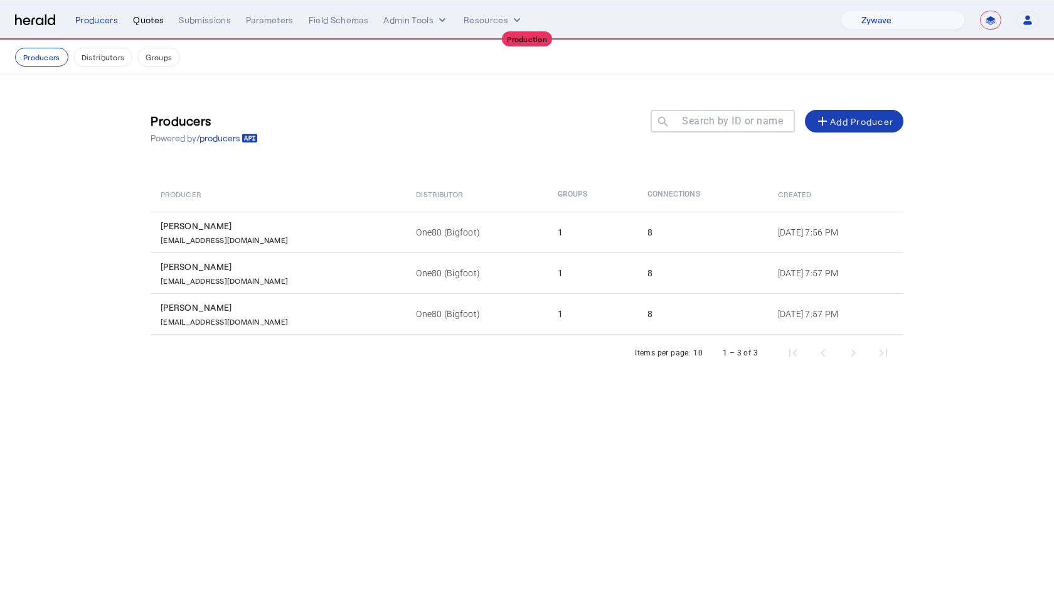
click at [157, 15] on div "Quotes" at bounding box center [148, 20] width 31 height 13
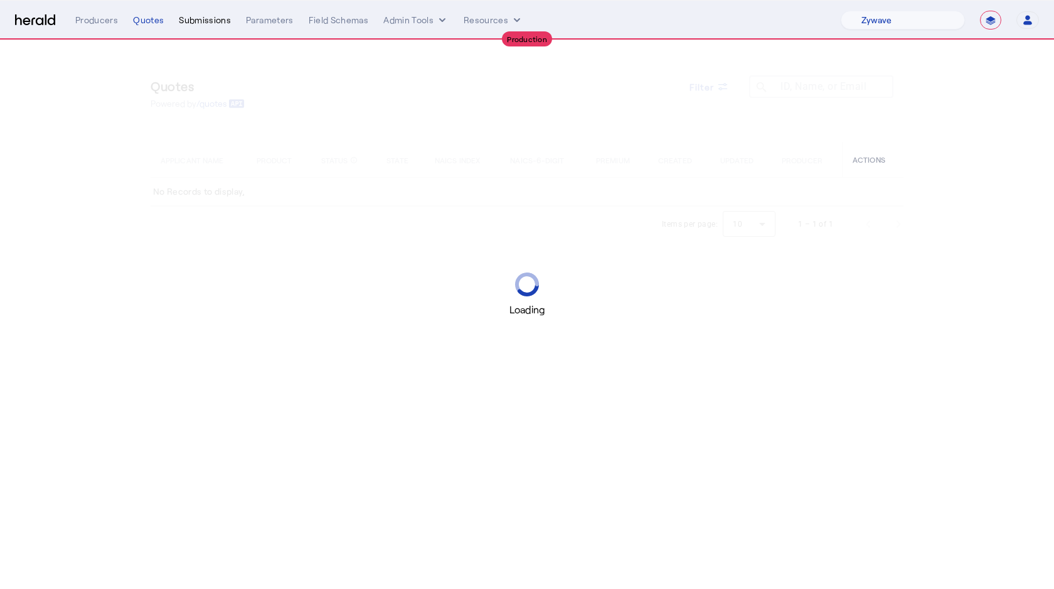
click at [211, 17] on div "Submissions" at bounding box center [205, 20] width 52 height 13
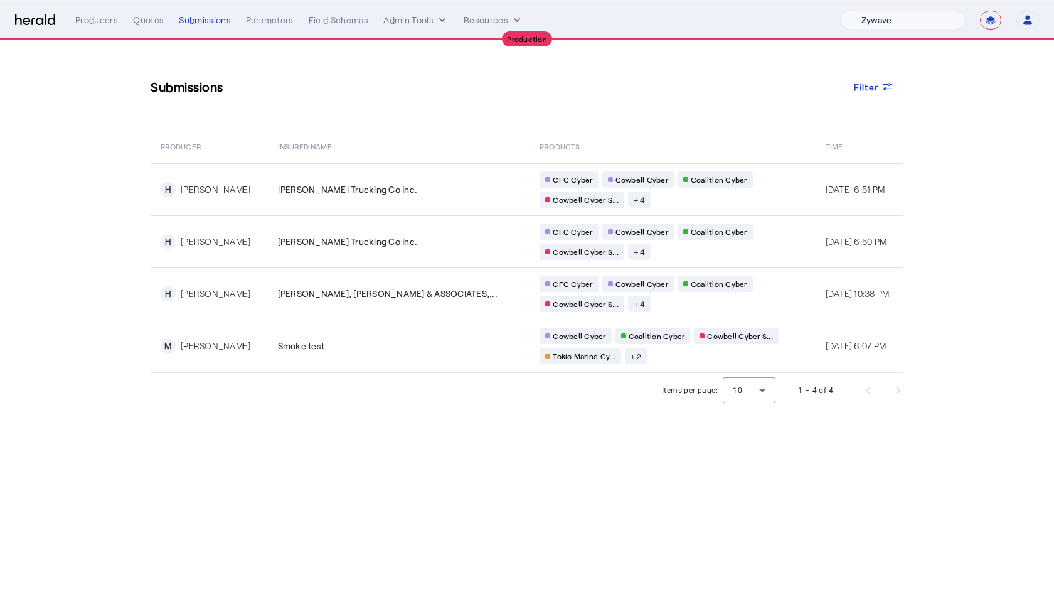
click at [916, 27] on select "1Fort Affinity Risk Billy BindHQ Bunker CRC Campus Coverage Citadel Fifthwall F…" at bounding box center [903, 20] width 124 height 19
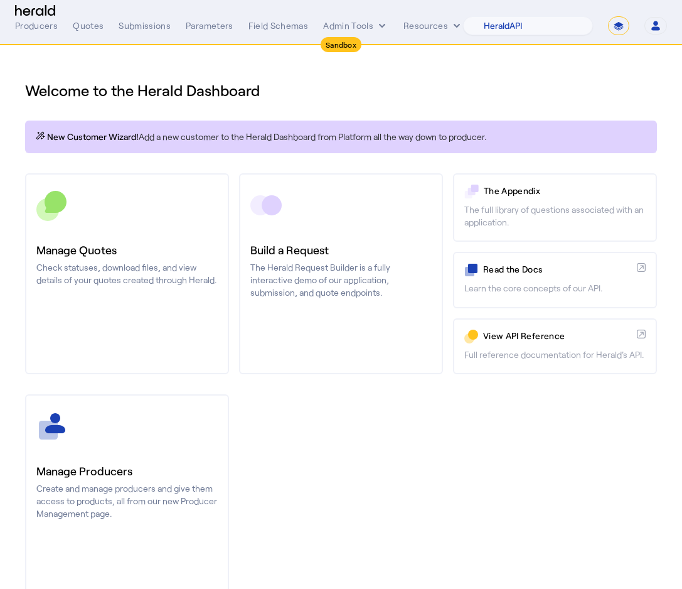
select select "pfm_2v8p_herald_api"
select select "*******"
